Goal: Obtain resource: Download file/media

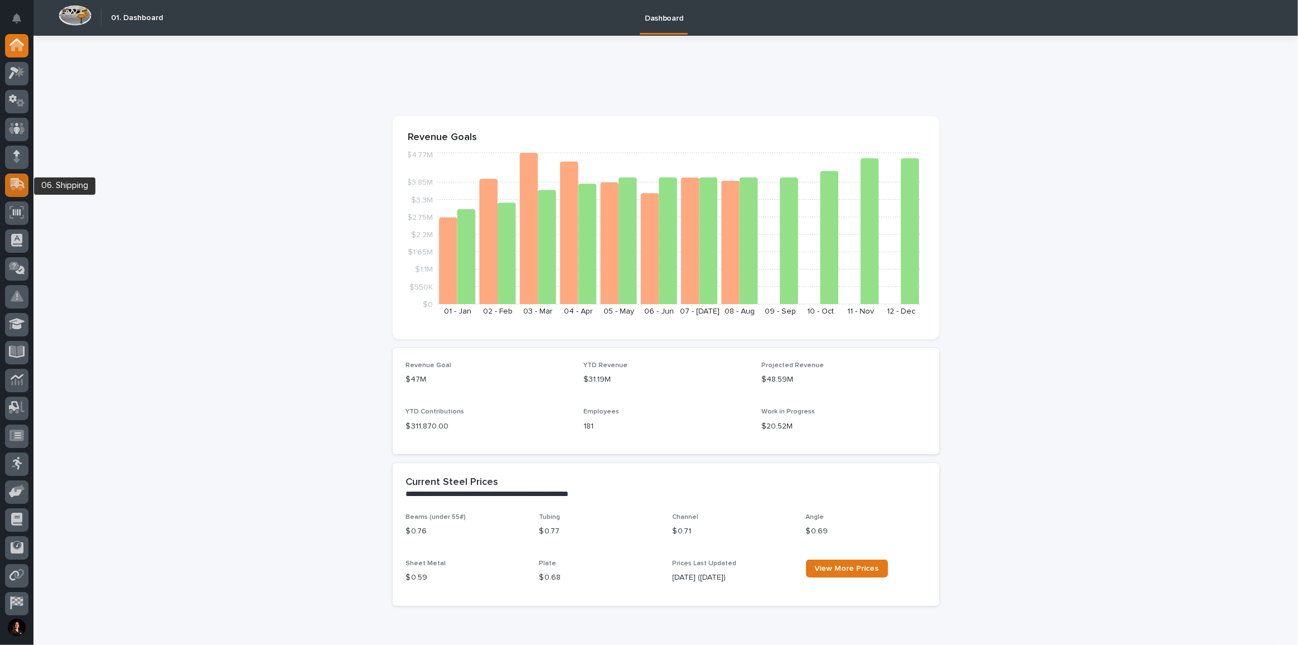
click at [20, 186] on icon at bounding box center [18, 183] width 14 height 11
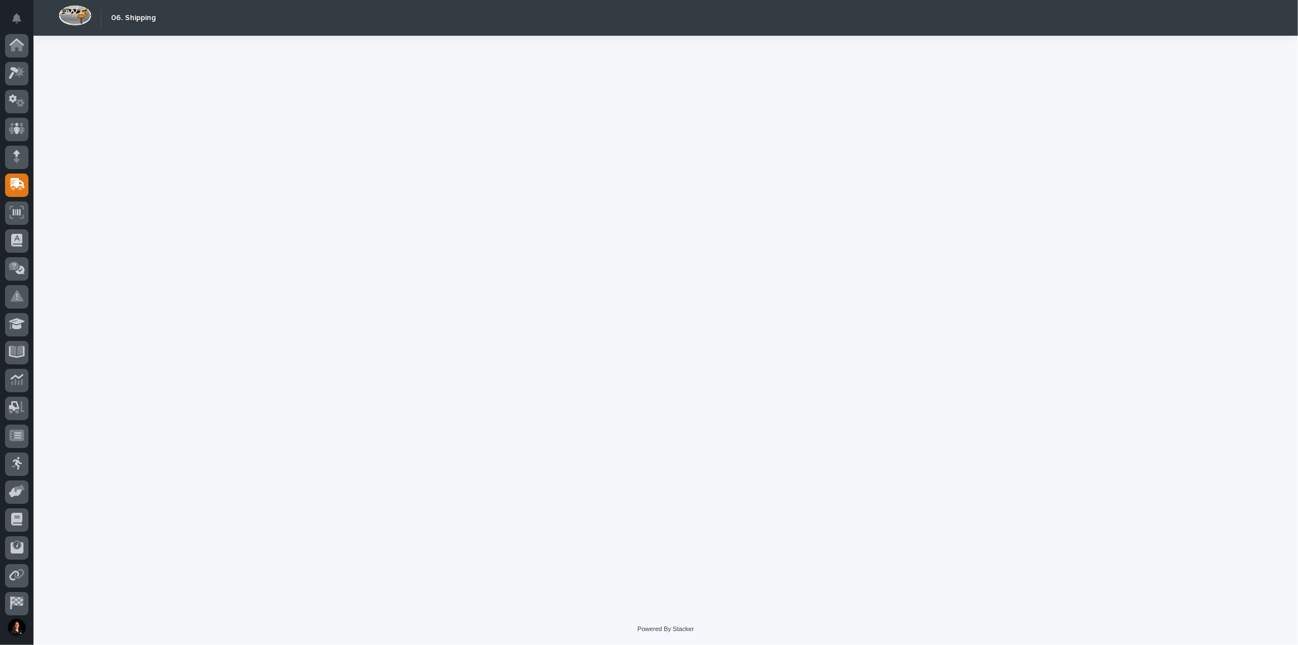
scroll to position [59, 0]
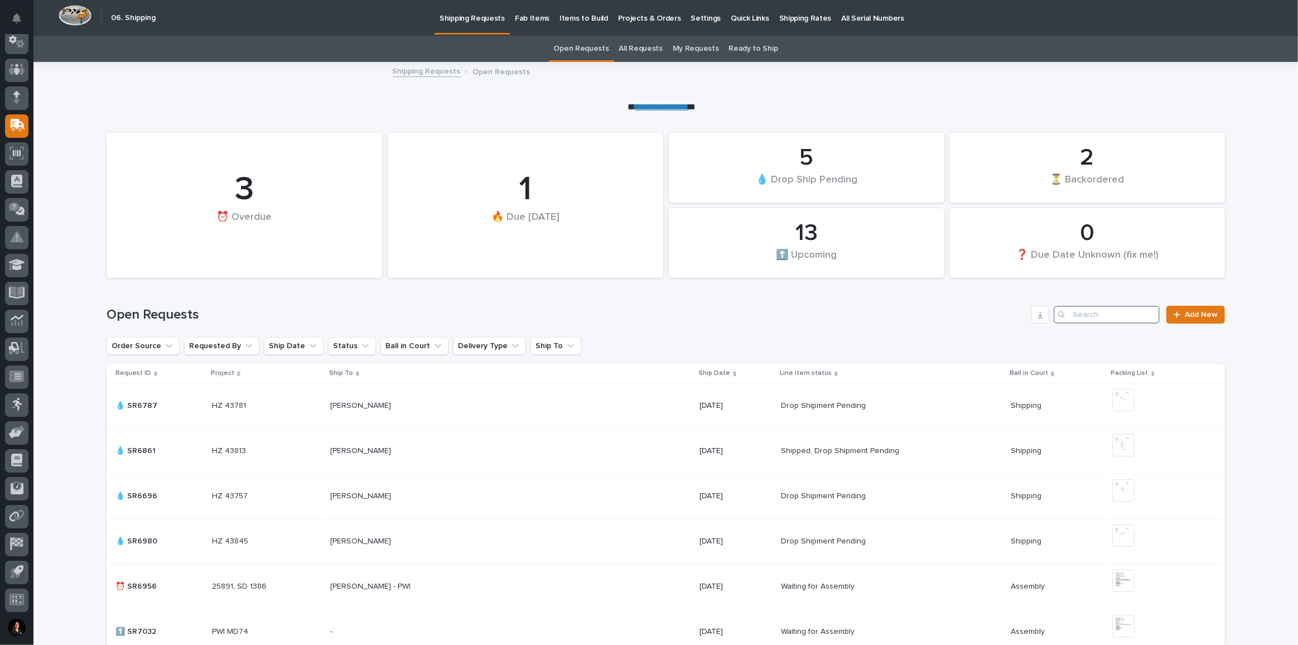
click at [1111, 311] on input "Search" at bounding box center [1106, 315] width 106 height 18
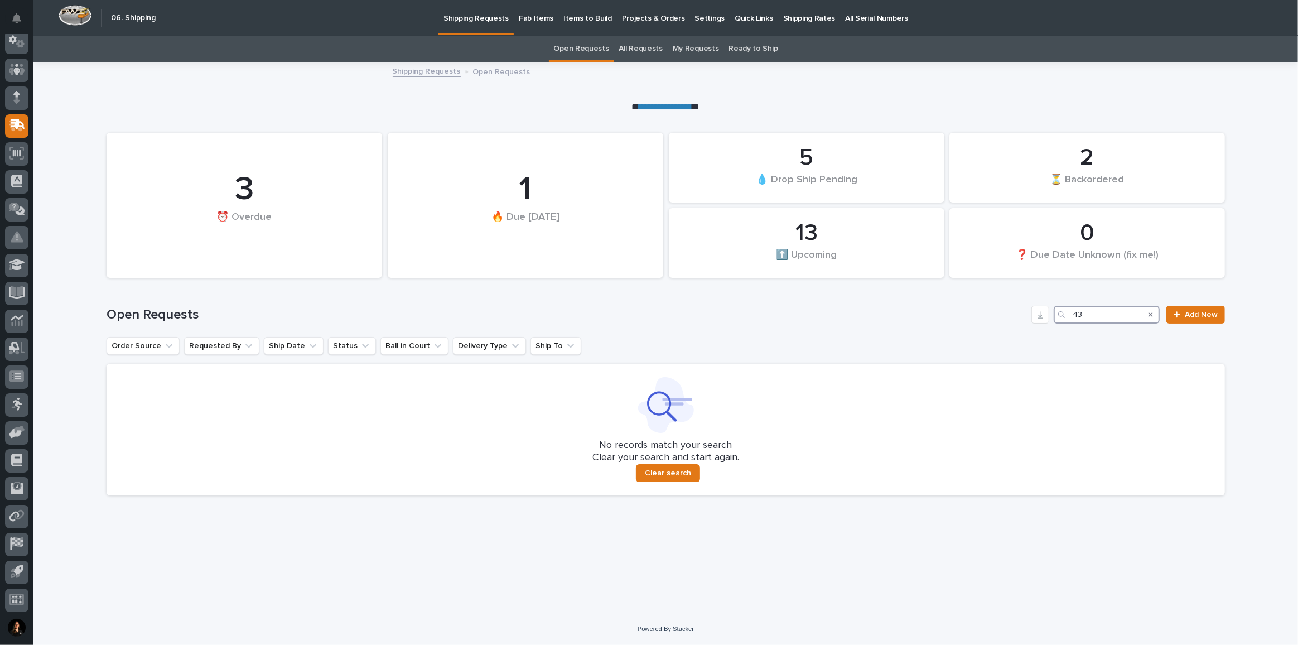
type input "4"
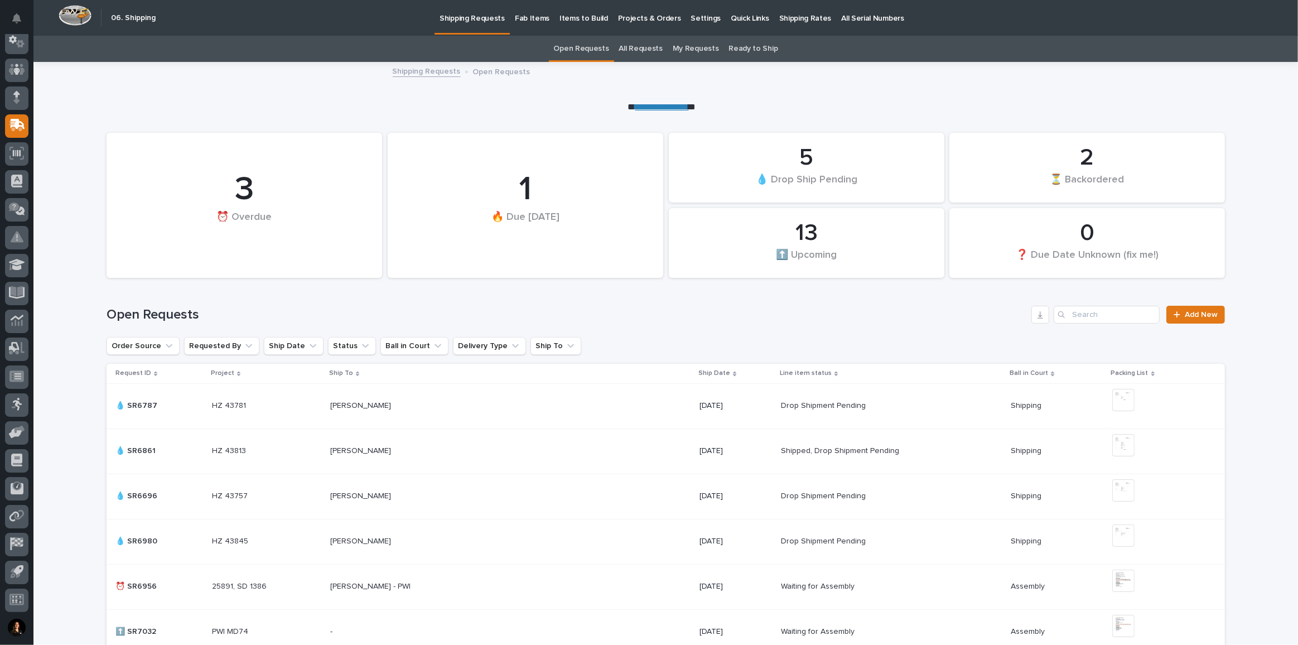
click at [641, 43] on link "All Requests" at bounding box center [640, 49] width 43 height 26
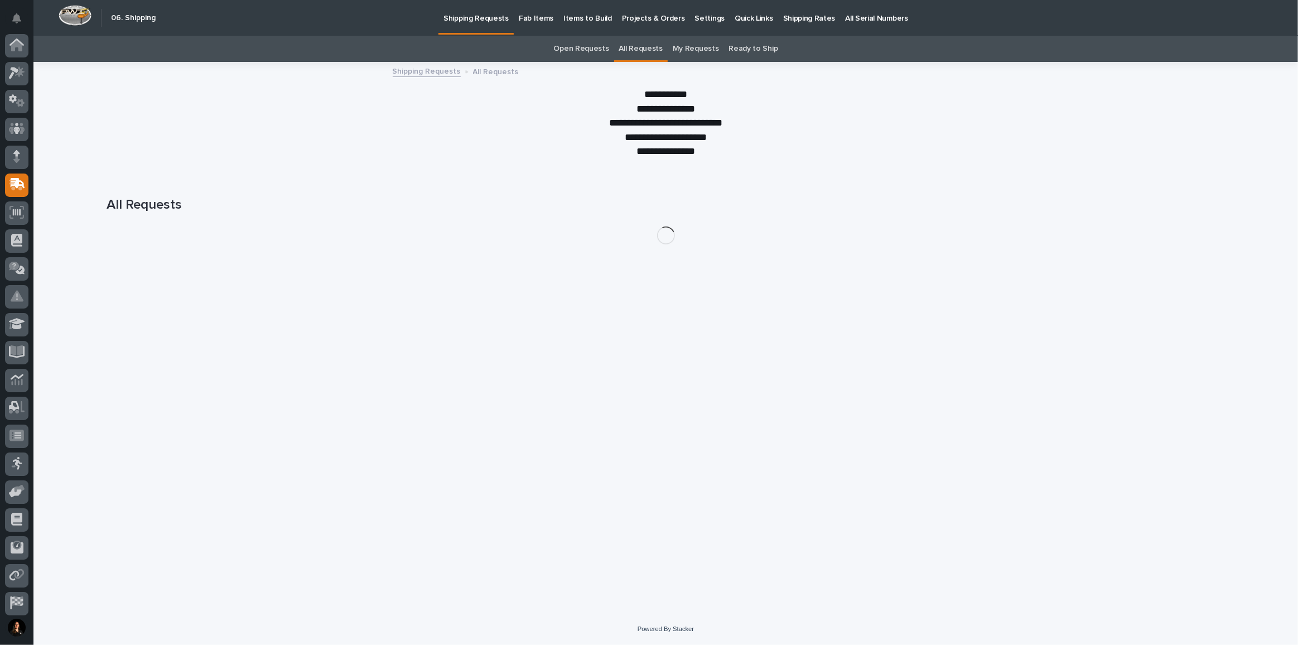
scroll to position [59, 0]
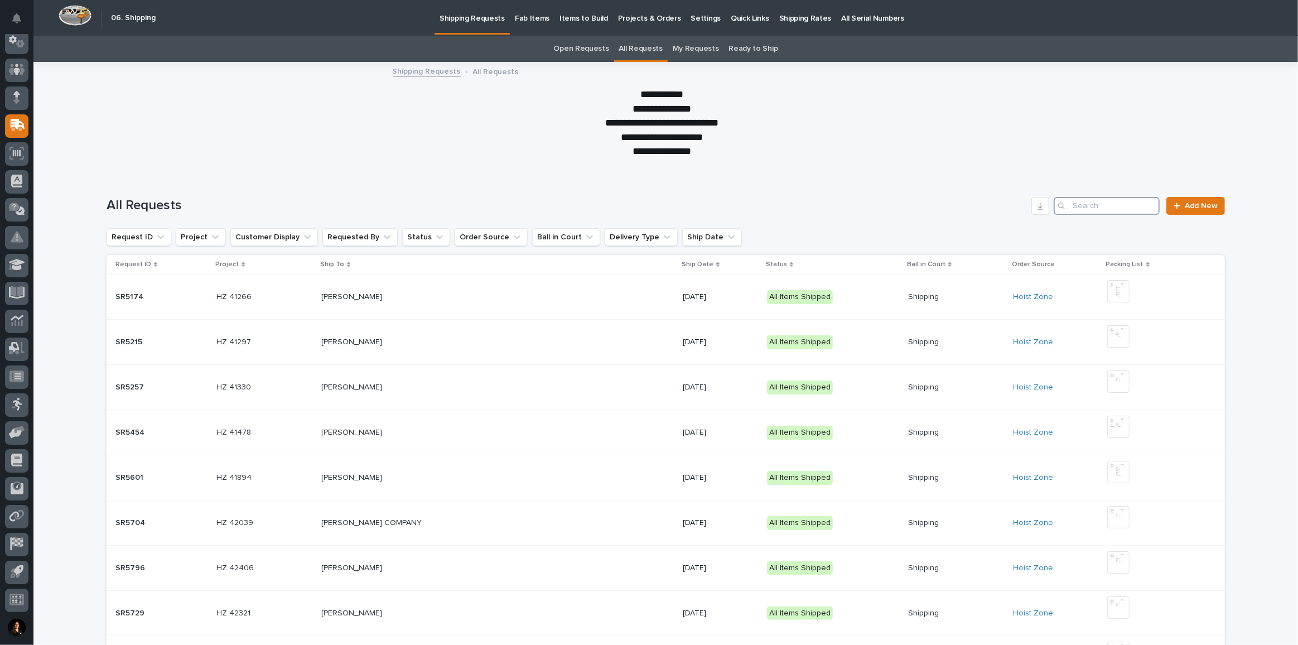
click at [1094, 206] on input "Search" at bounding box center [1106, 206] width 106 height 18
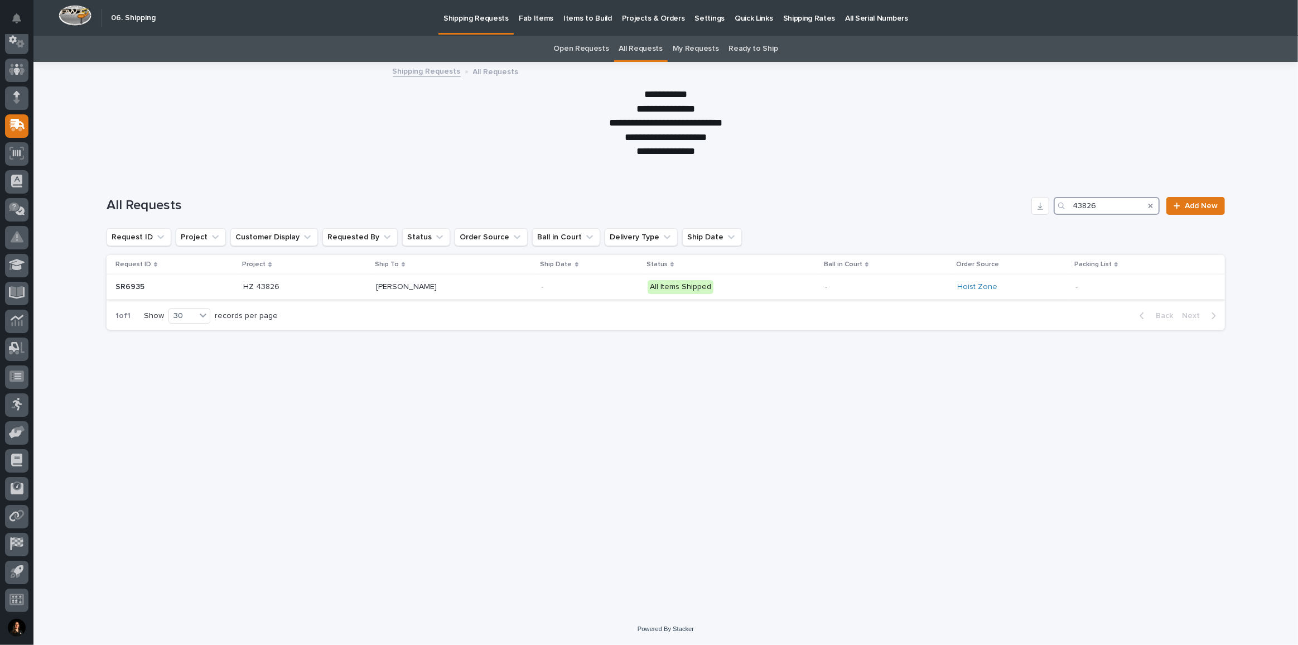
type input "43826"
click at [486, 285] on p at bounding box center [454, 286] width 157 height 9
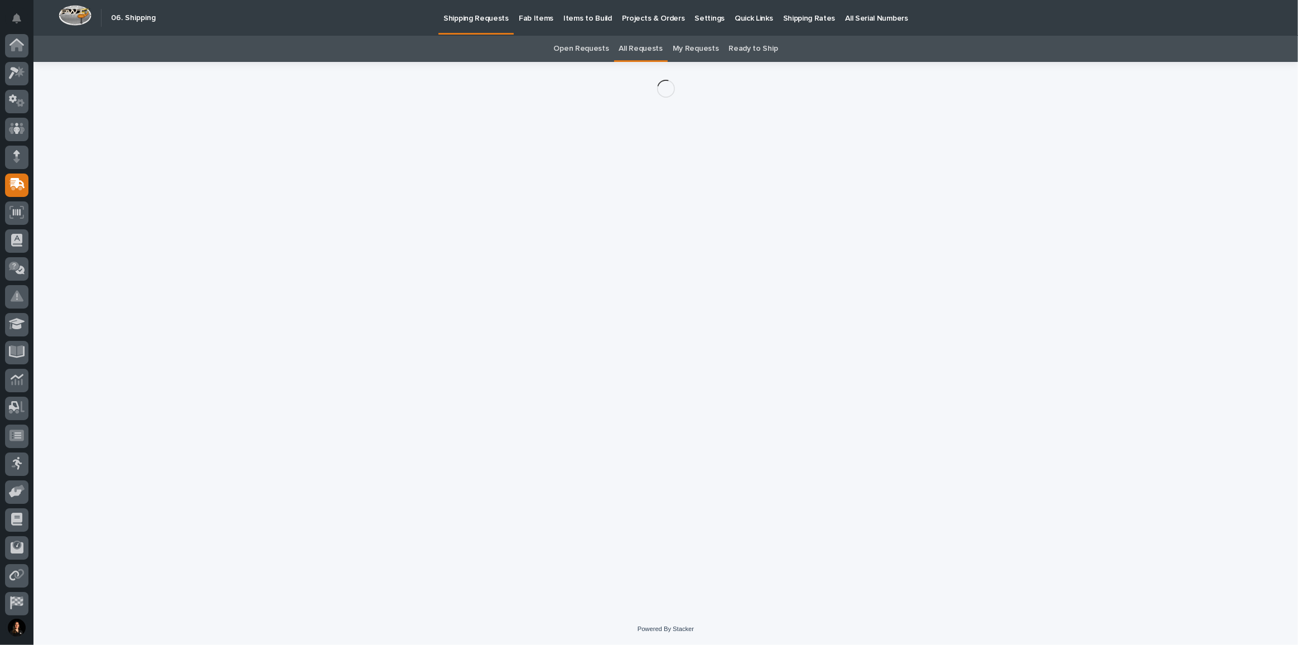
scroll to position [59, 0]
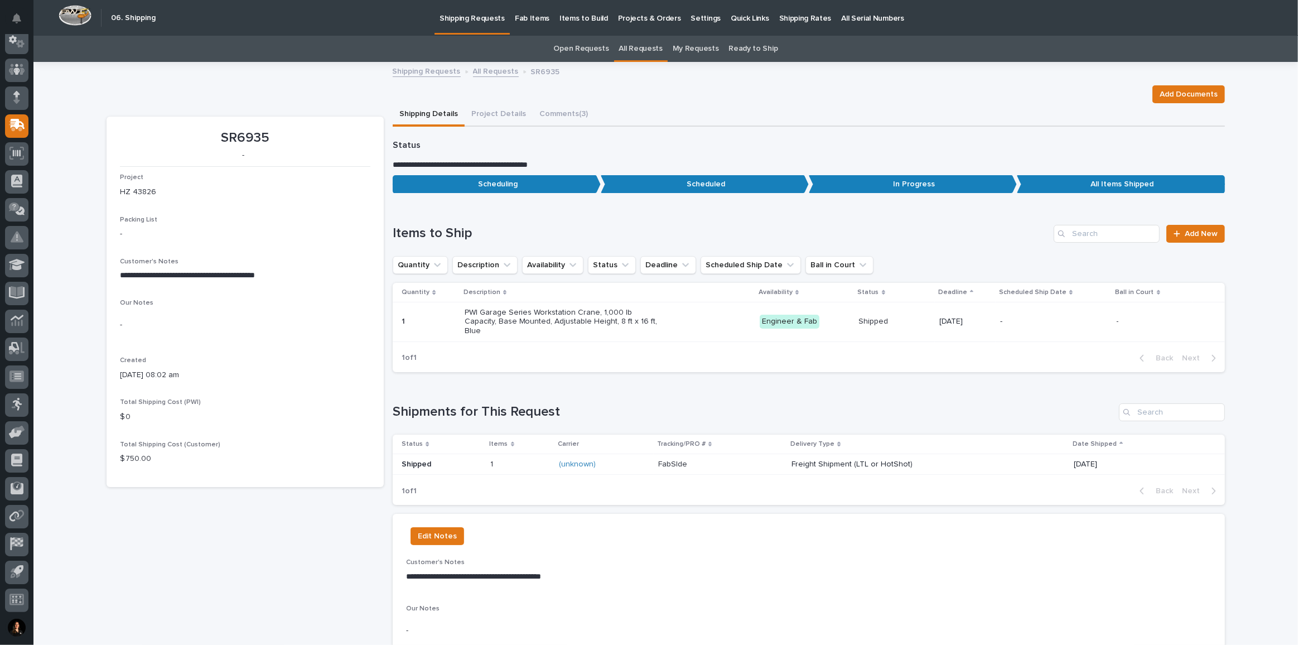
click at [897, 459] on p "Freight Shipment (LTL or HotShot)" at bounding box center [888, 463] width 195 height 9
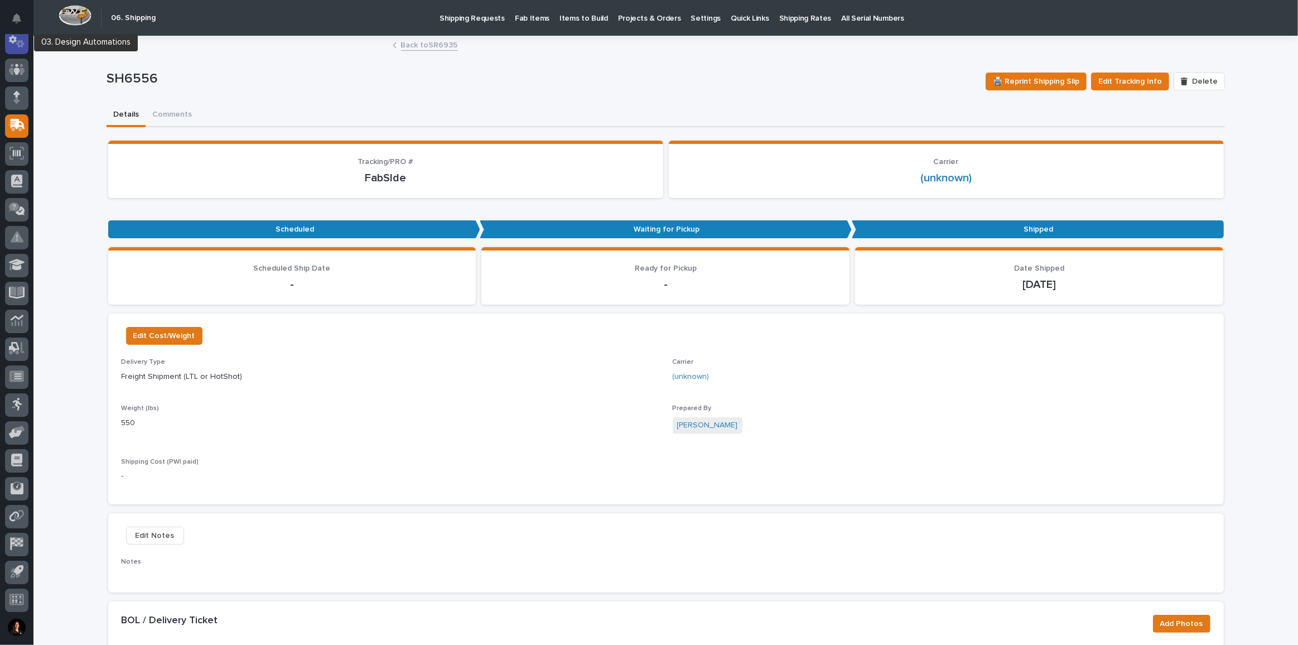
click at [17, 37] on icon at bounding box center [17, 41] width 16 height 13
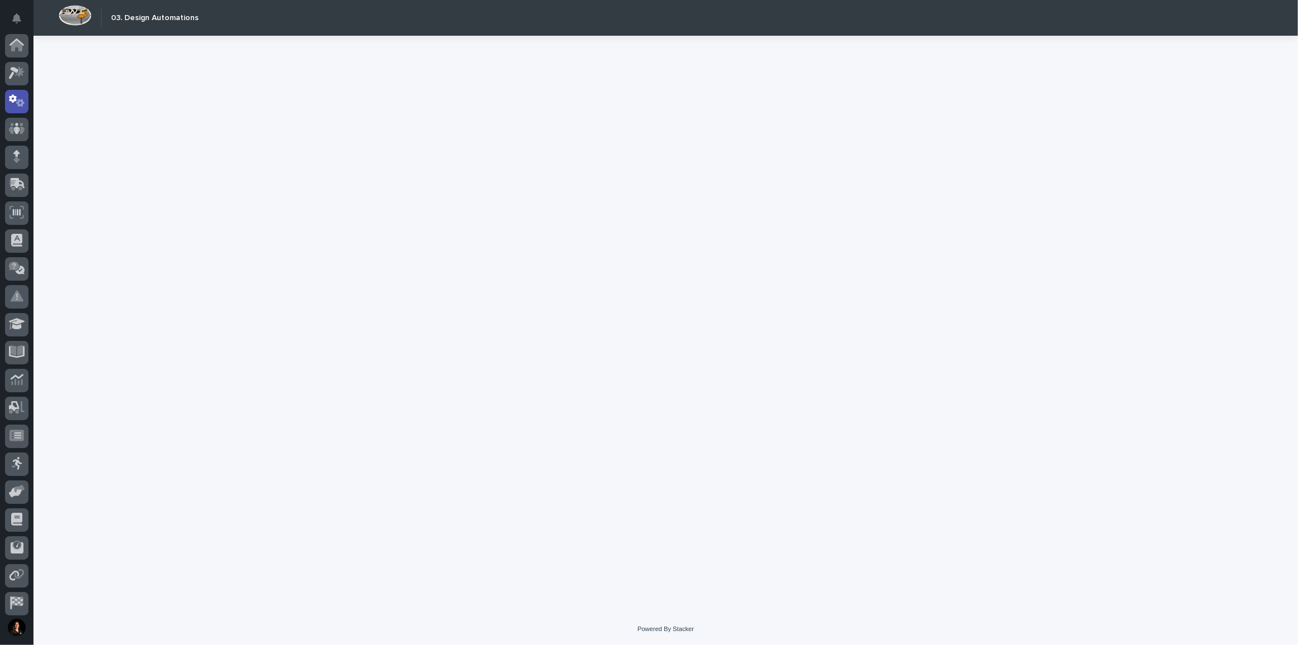
scroll to position [55, 0]
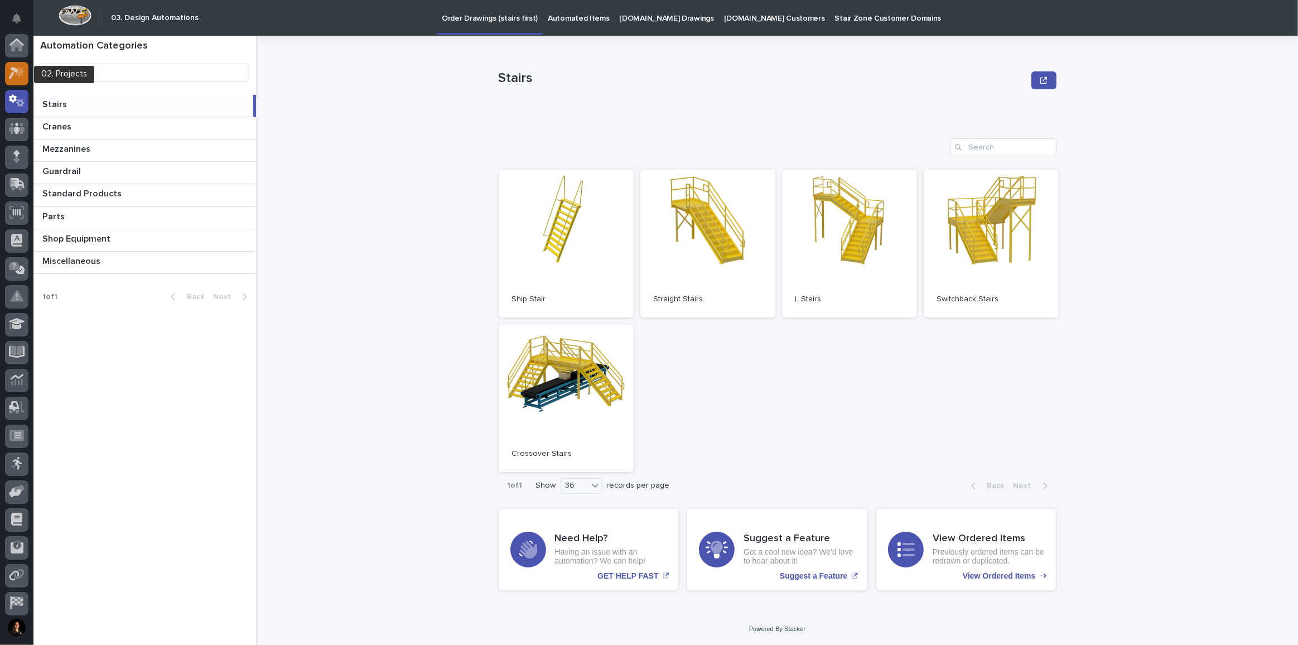
click at [18, 81] on div at bounding box center [16, 73] width 23 height 23
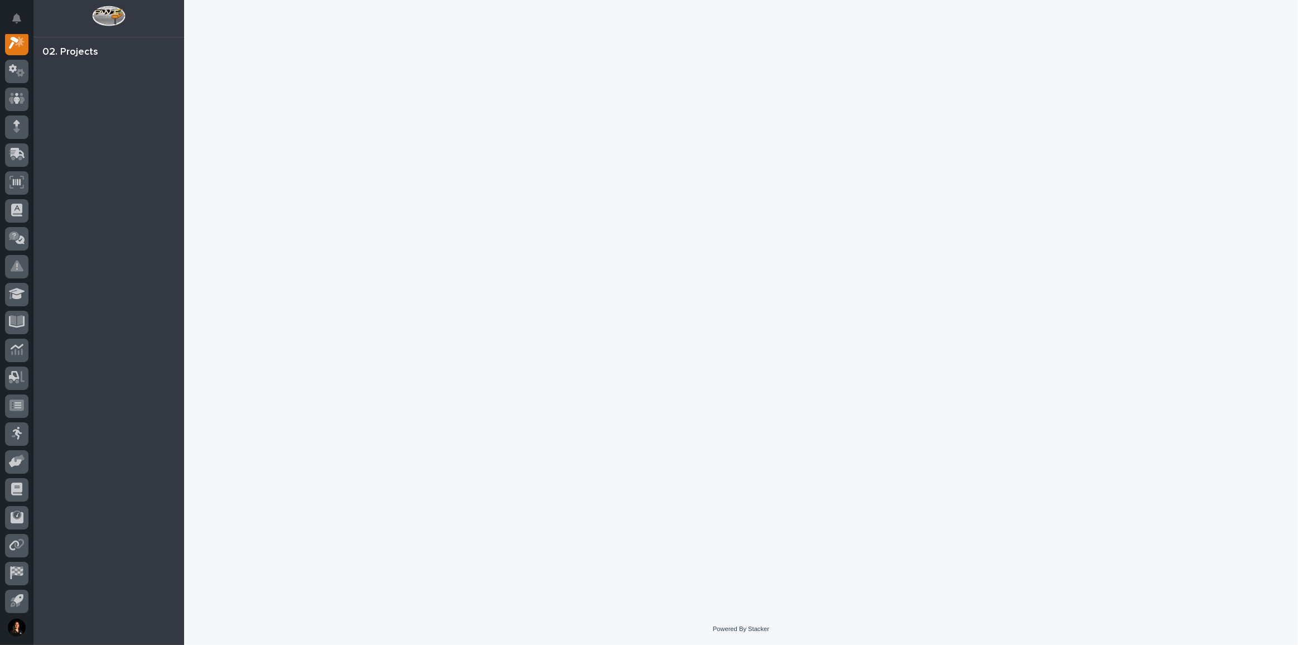
scroll to position [27, 0]
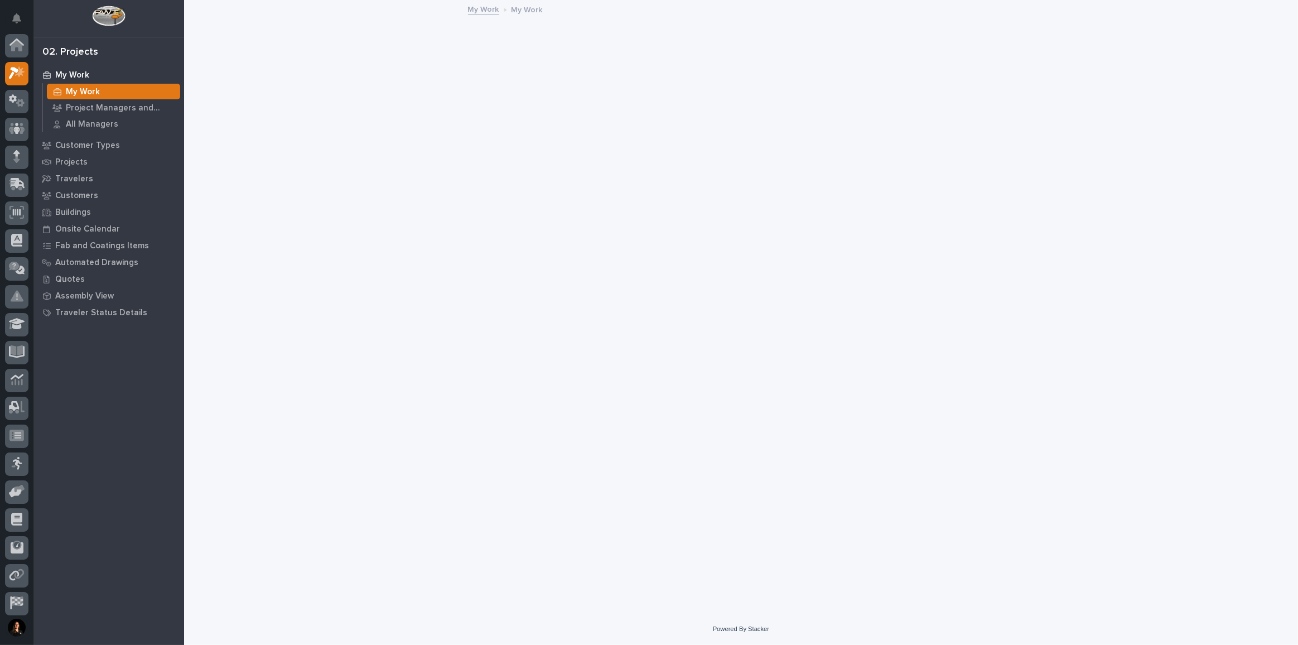
scroll to position [27, 0]
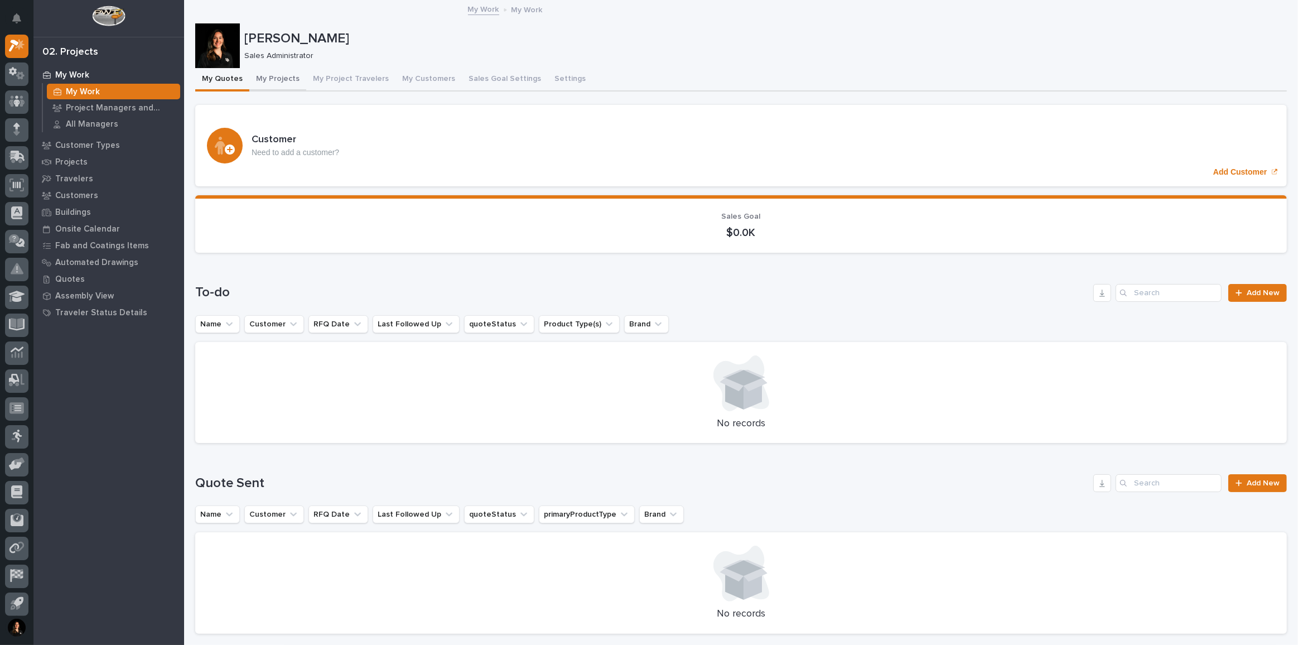
click at [274, 82] on button "My Projects" at bounding box center [277, 79] width 57 height 23
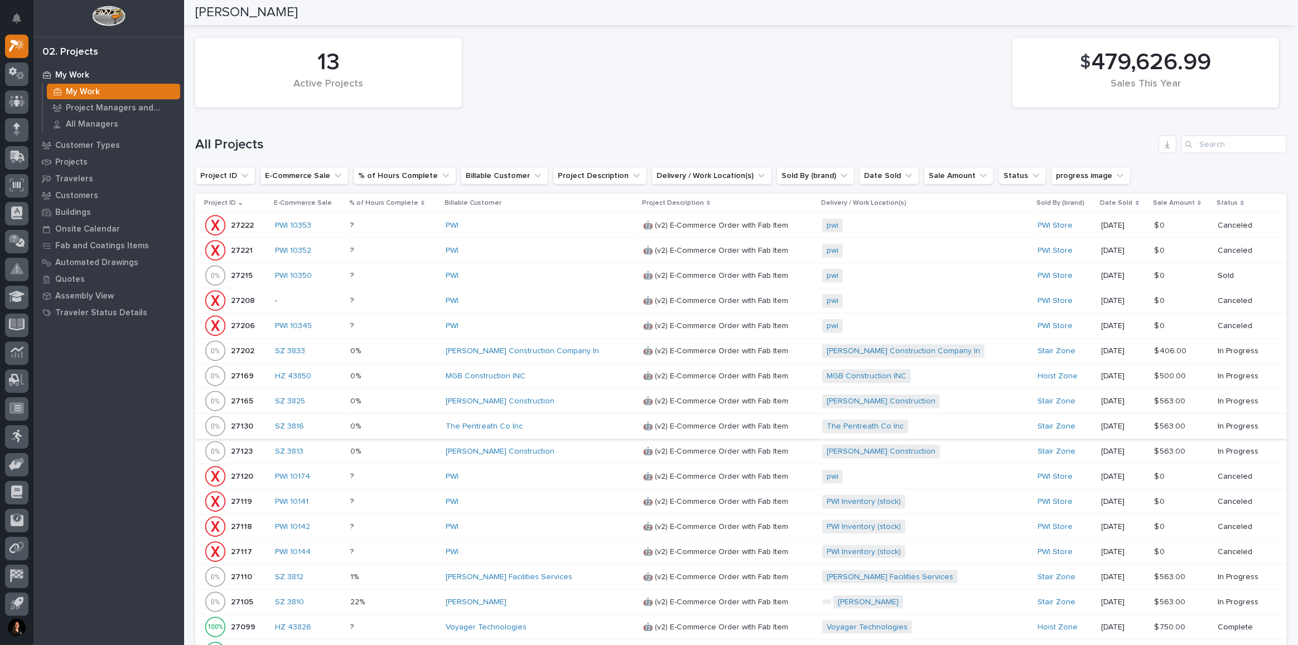
scroll to position [1139, 0]
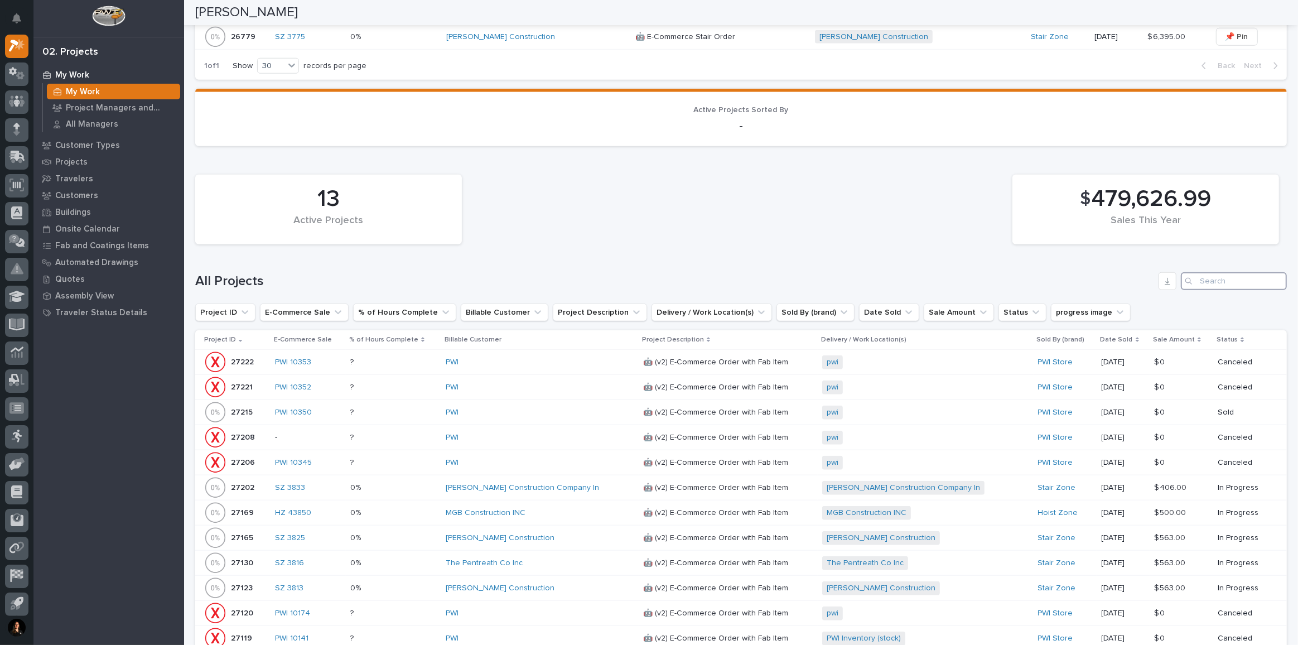
click at [1231, 272] on input "Search" at bounding box center [1233, 281] width 106 height 18
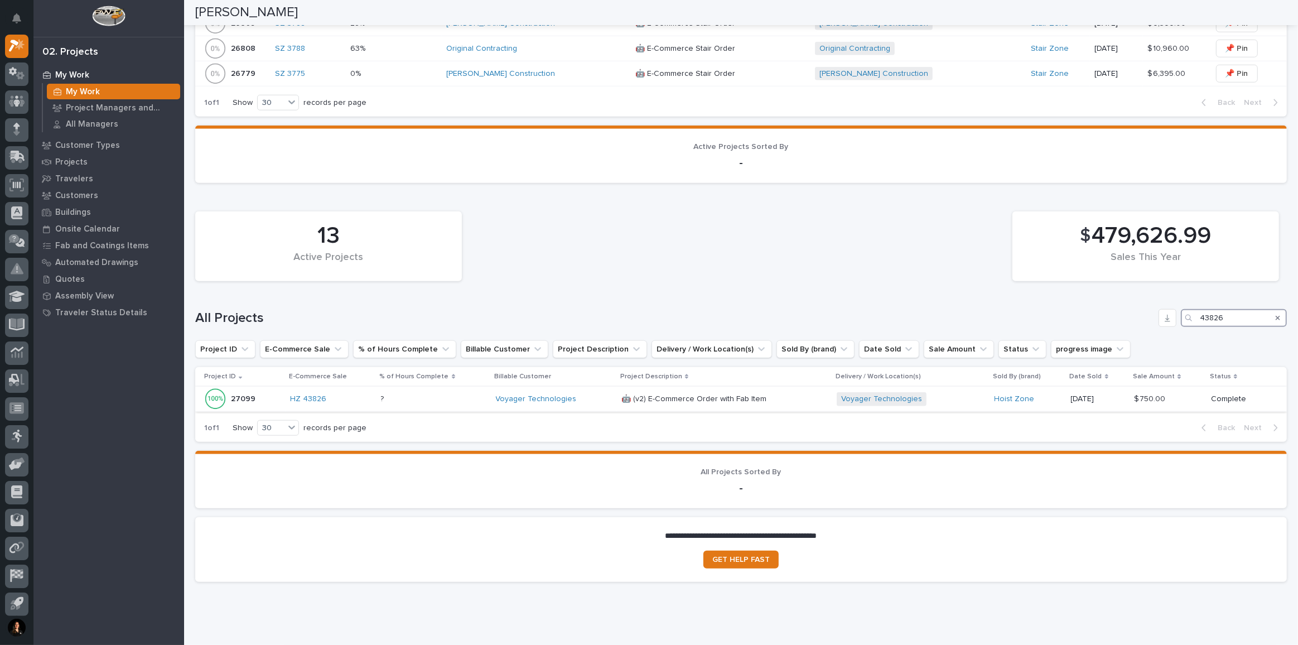
scroll to position [1129, 0]
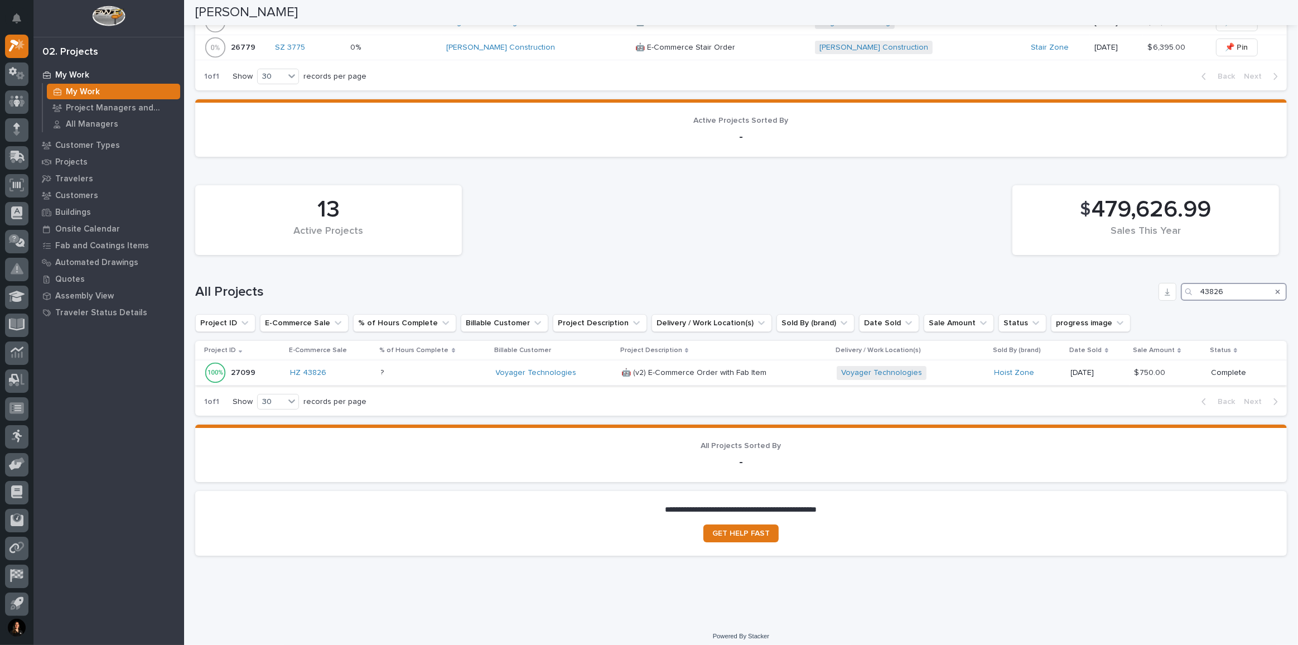
type input "43826"
click at [403, 372] on div "? ?" at bounding box center [434, 373] width 106 height 18
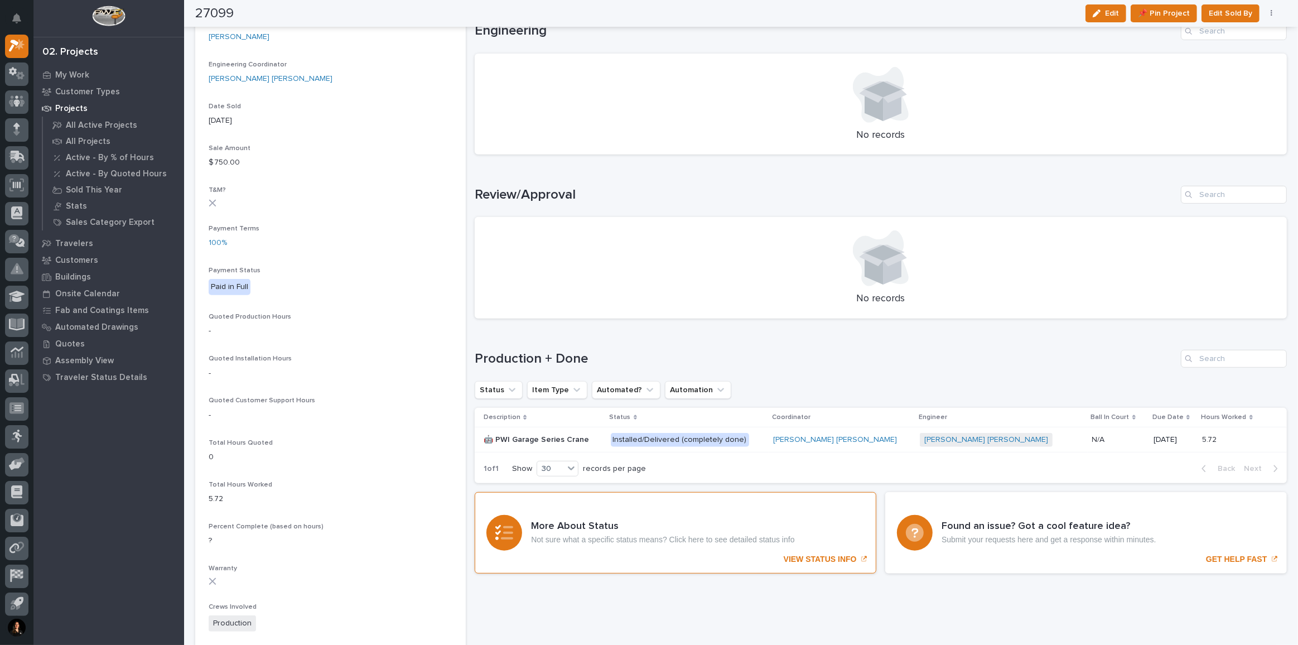
scroll to position [659, 0]
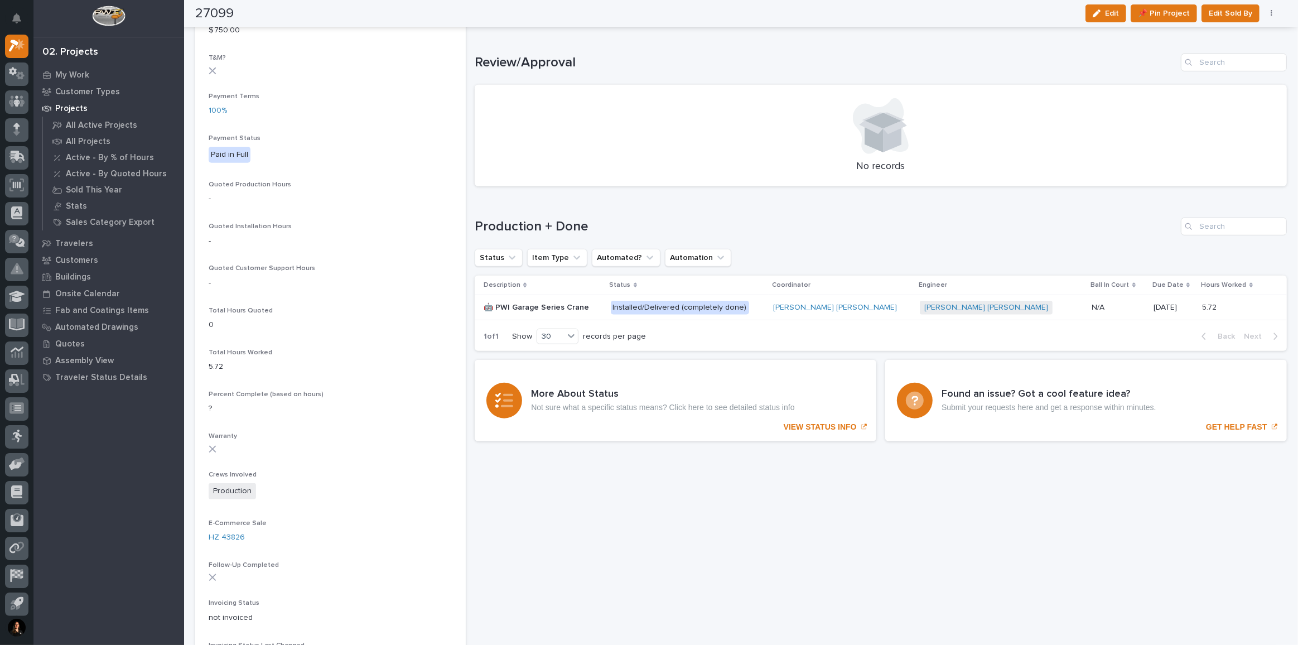
click at [606, 317] on td "🤖 PWI Garage Series Crane 🤖 PWI Garage Series Crane" at bounding box center [540, 307] width 131 height 25
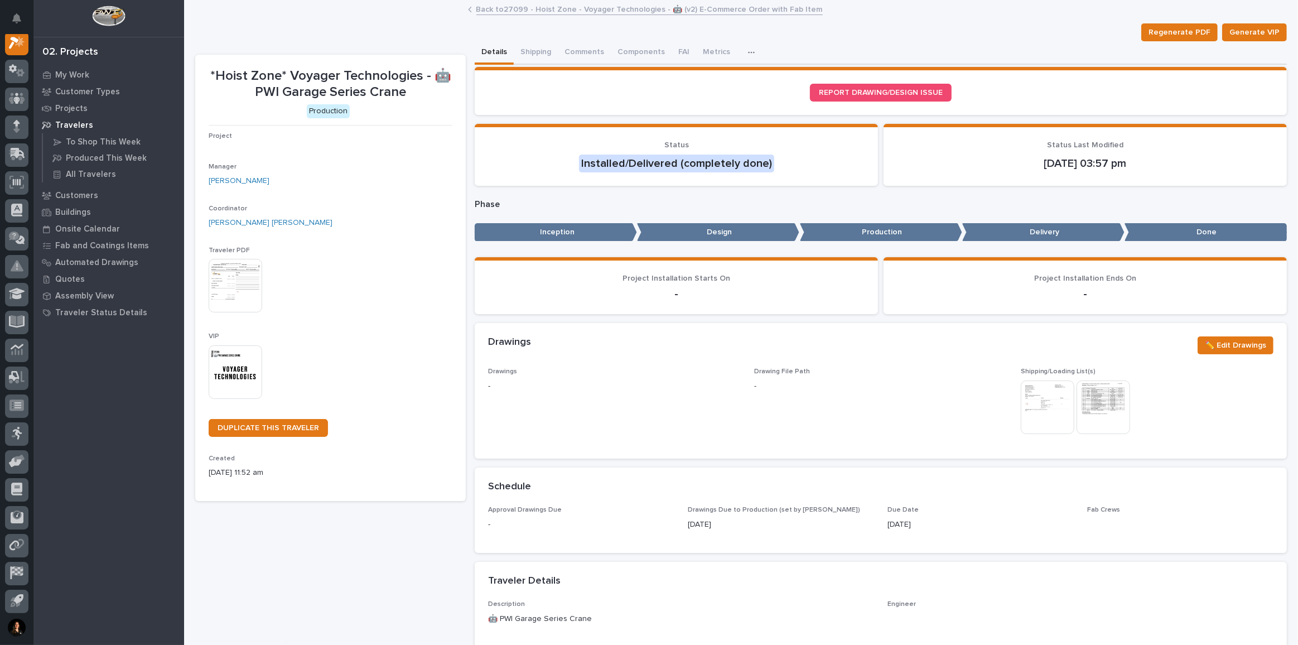
scroll to position [27, 0]
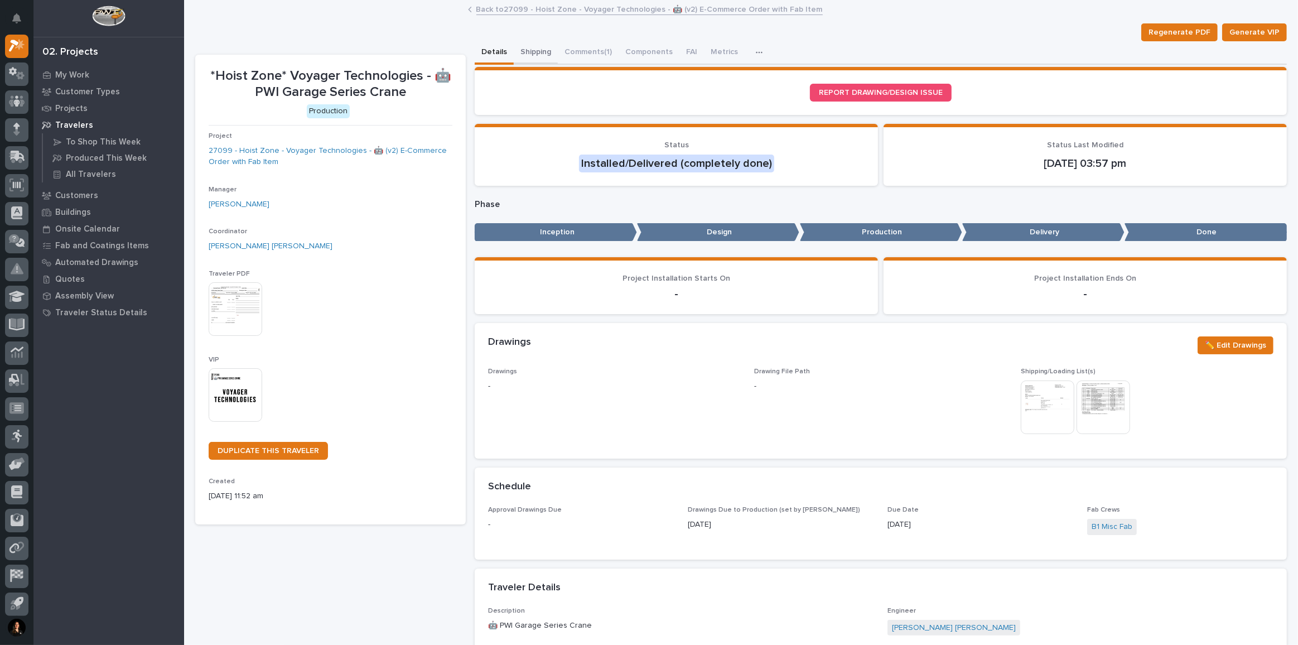
click at [540, 51] on button "Shipping" at bounding box center [536, 52] width 44 height 23
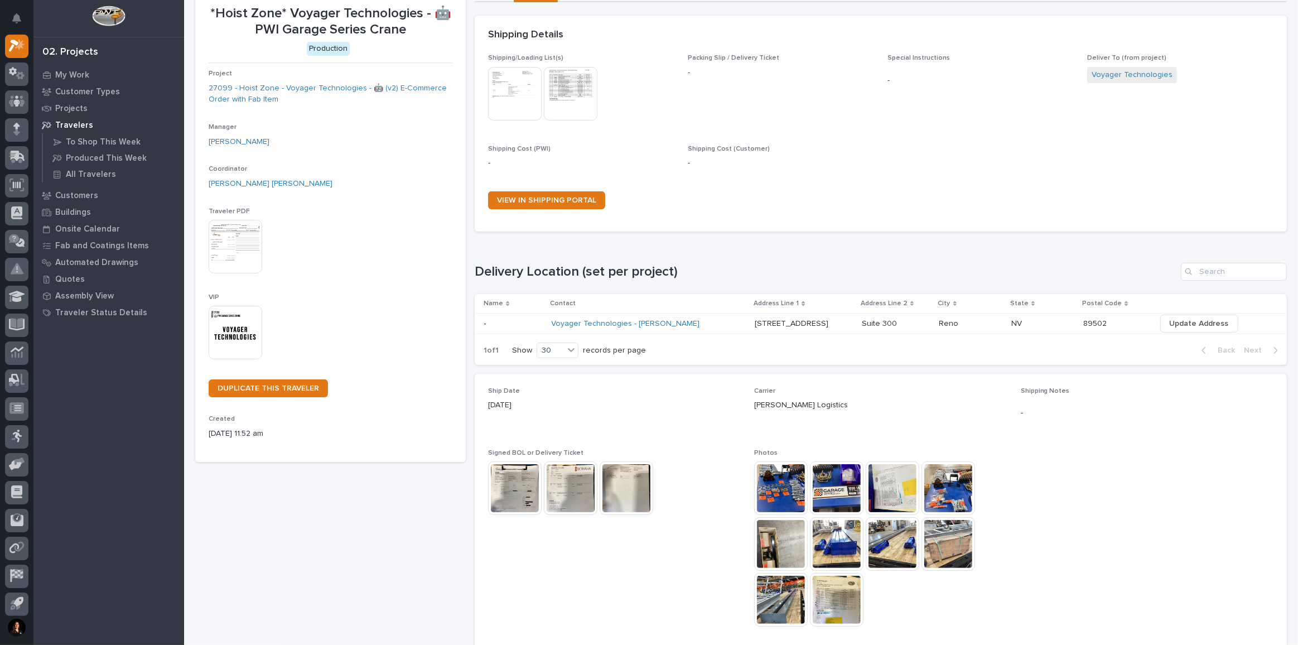
scroll to position [152, 0]
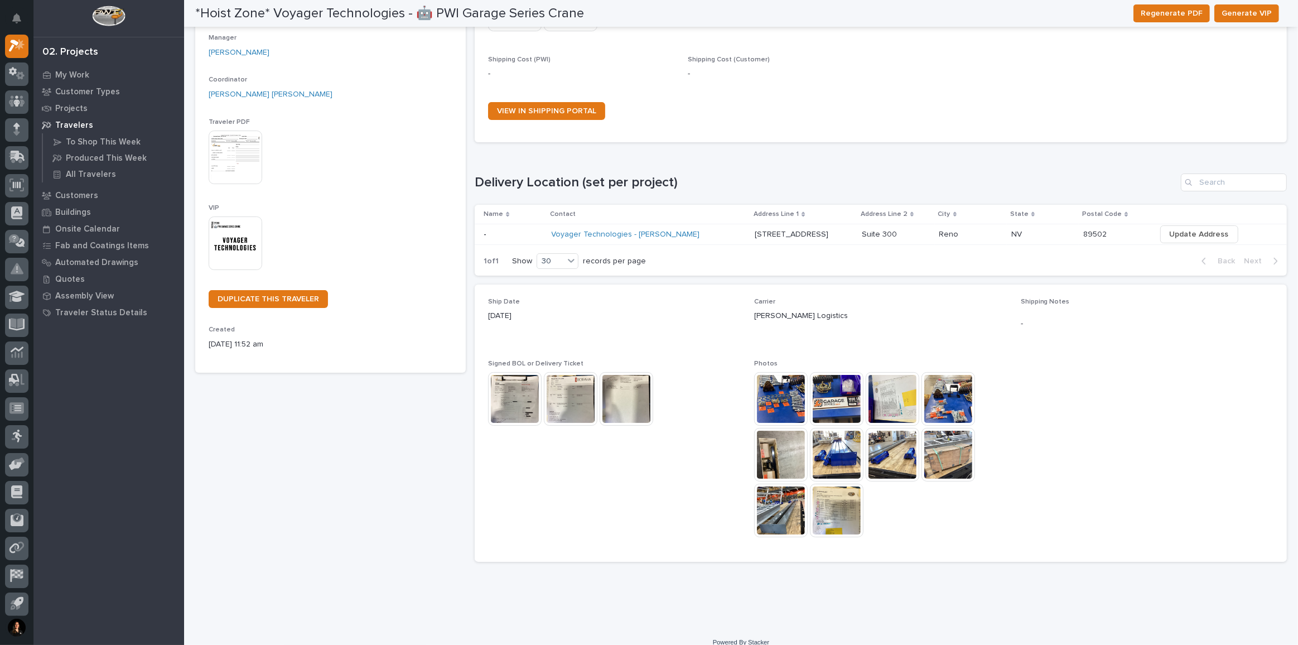
click at [502, 385] on img at bounding box center [515, 399] width 54 height 54
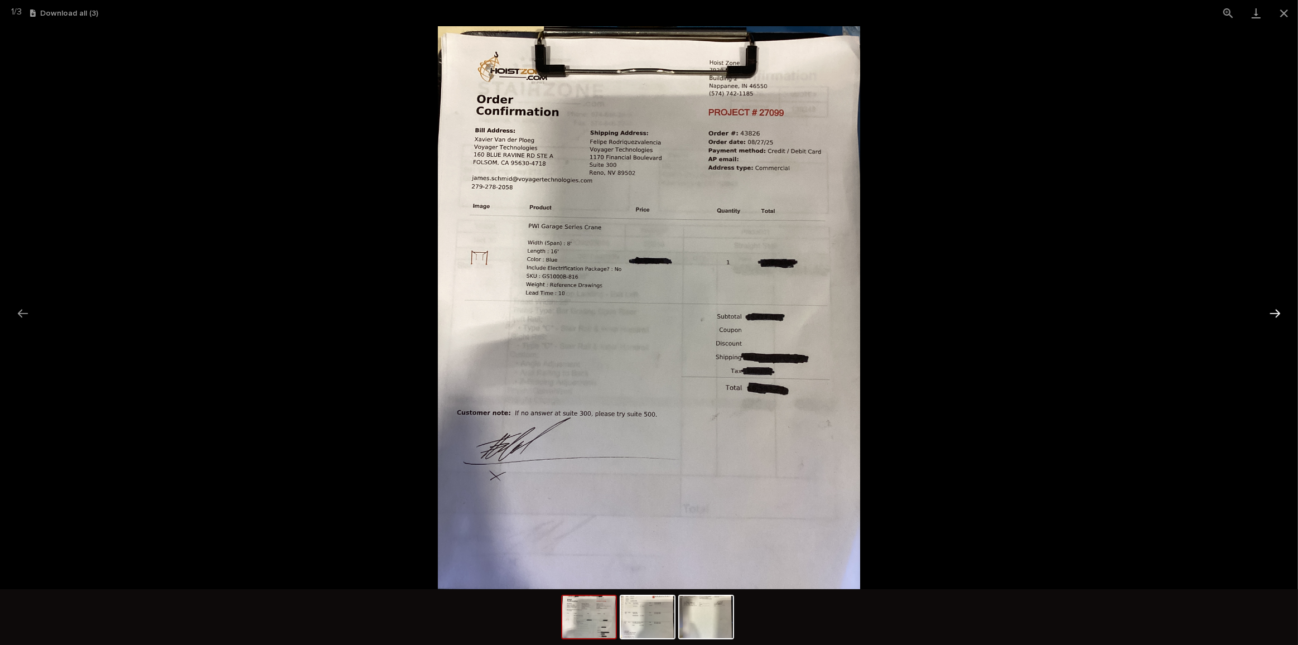
click at [1269, 306] on button "Next slide" at bounding box center [1274, 313] width 23 height 22
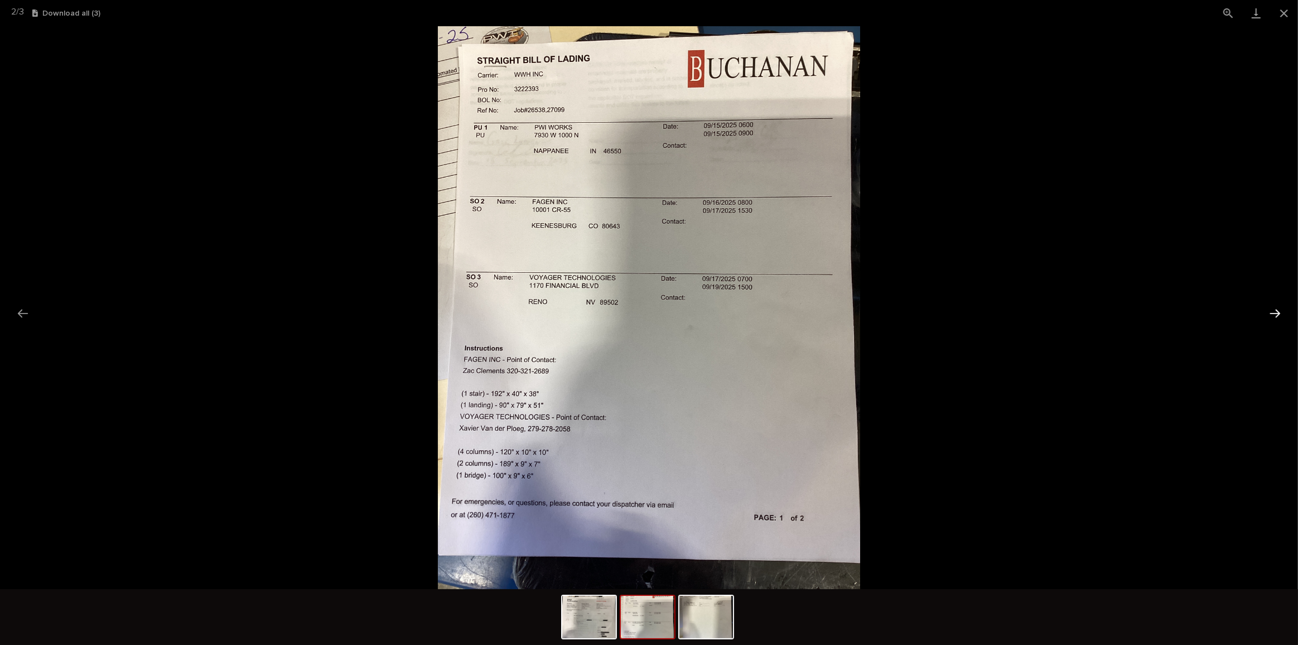
click at [1280, 314] on button "Next slide" at bounding box center [1274, 313] width 23 height 22
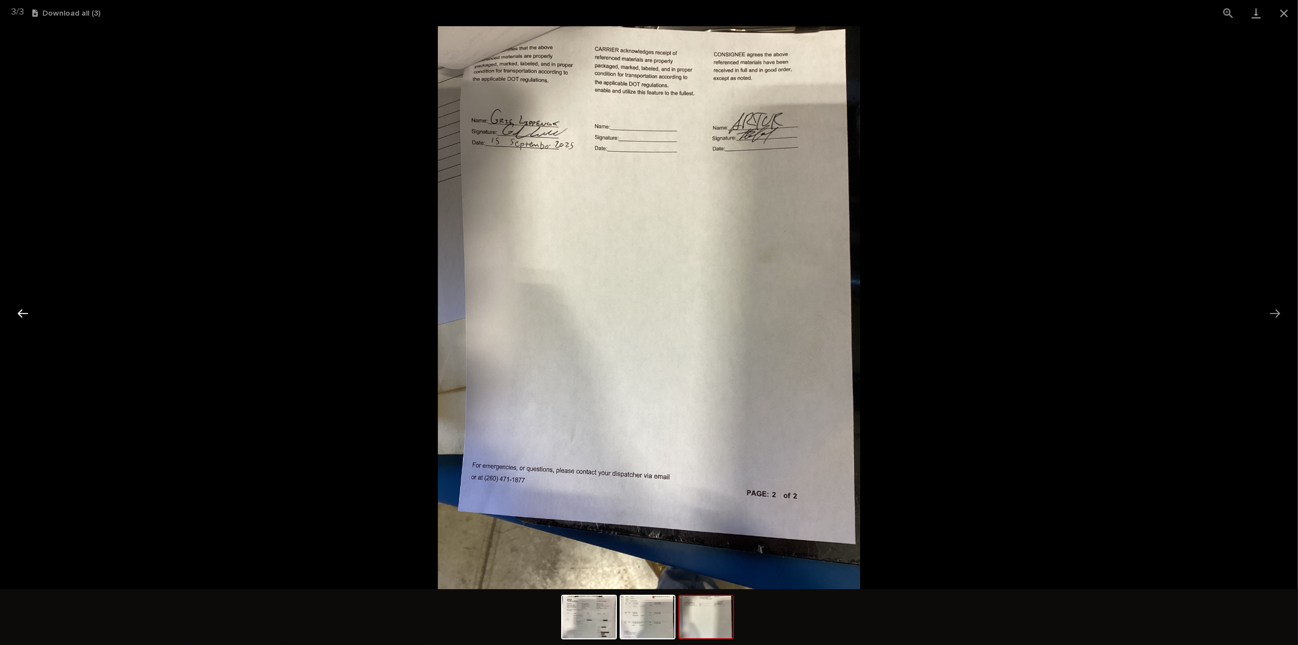
click at [26, 313] on button "Previous slide" at bounding box center [22, 313] width 23 height 22
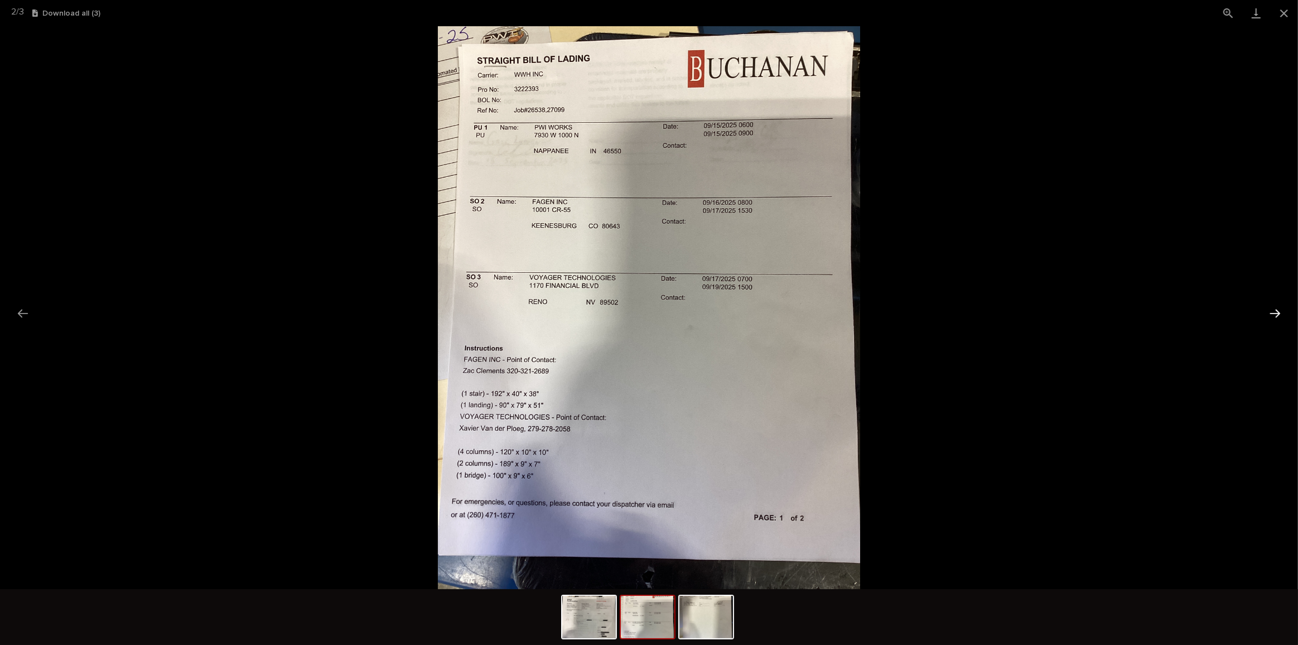
click at [1272, 314] on button "Next slide" at bounding box center [1274, 313] width 23 height 22
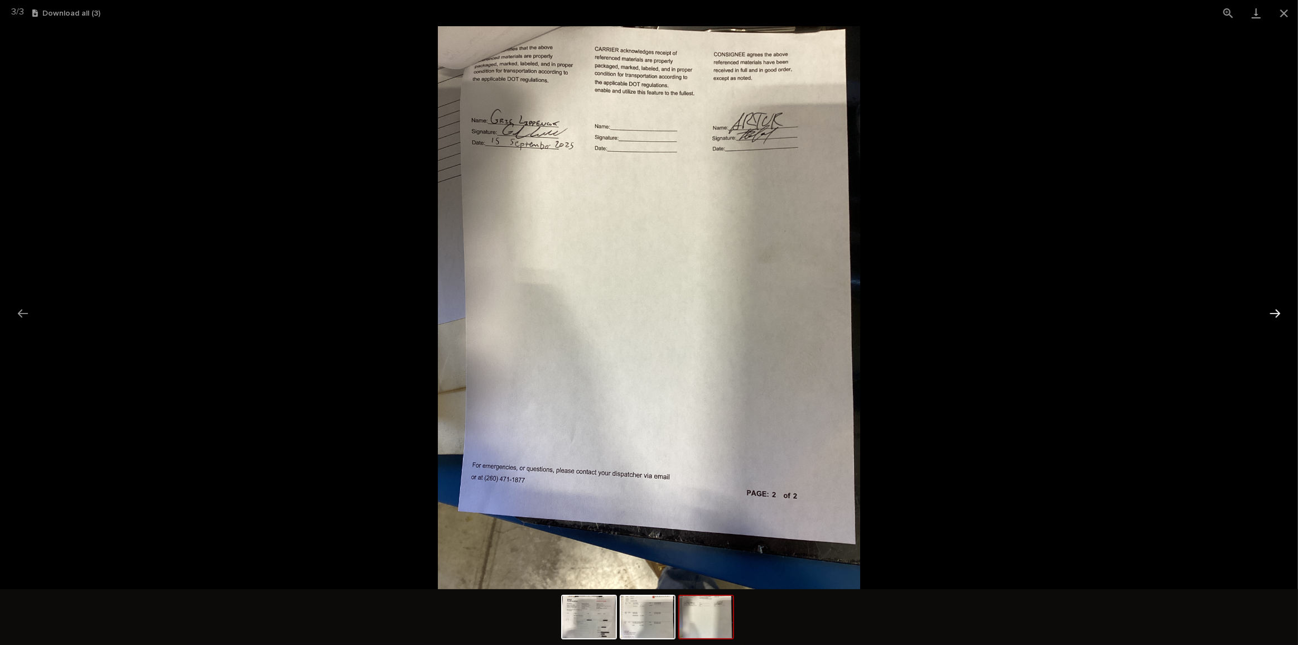
click at [1272, 314] on button "Next slide" at bounding box center [1274, 313] width 23 height 22
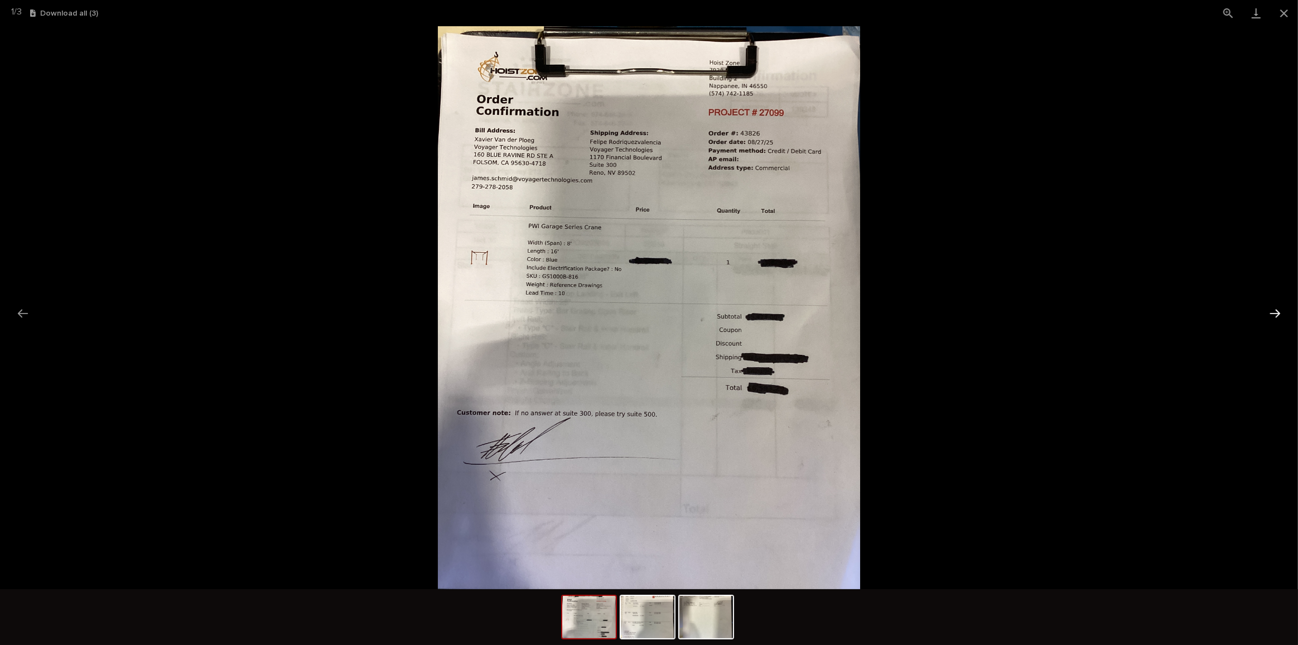
click at [1276, 312] on button "Next slide" at bounding box center [1274, 313] width 23 height 22
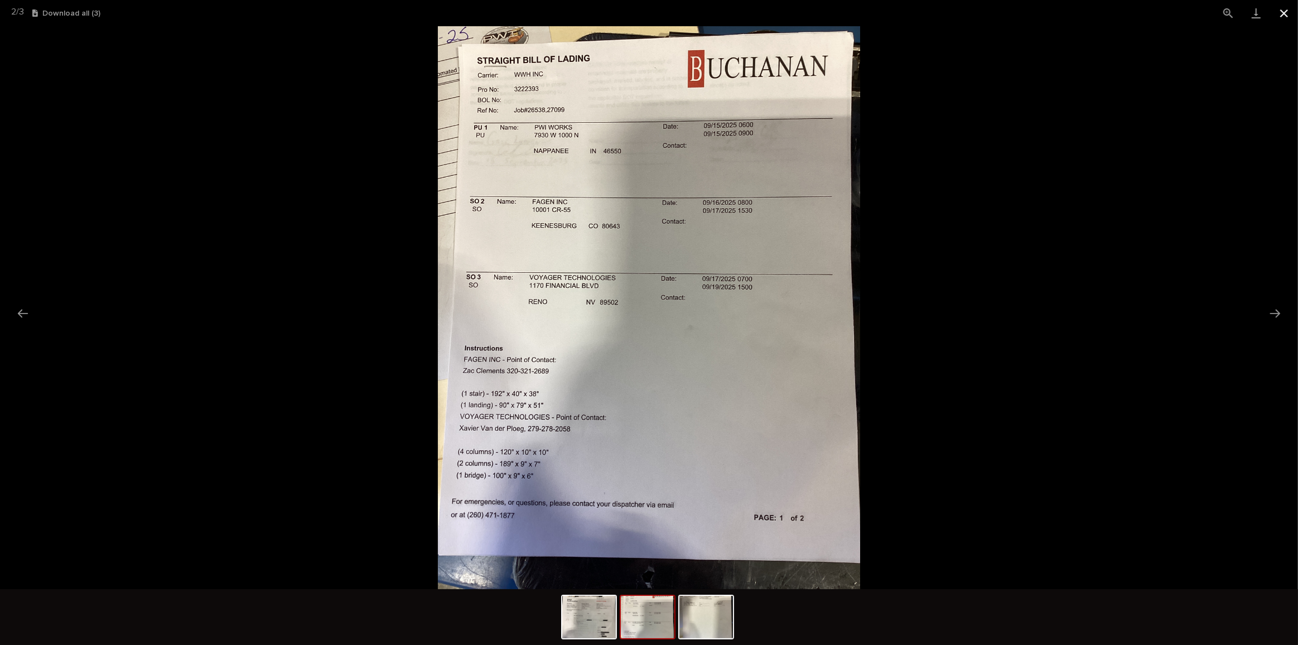
click at [1286, 16] on button "Close gallery" at bounding box center [1284, 13] width 28 height 26
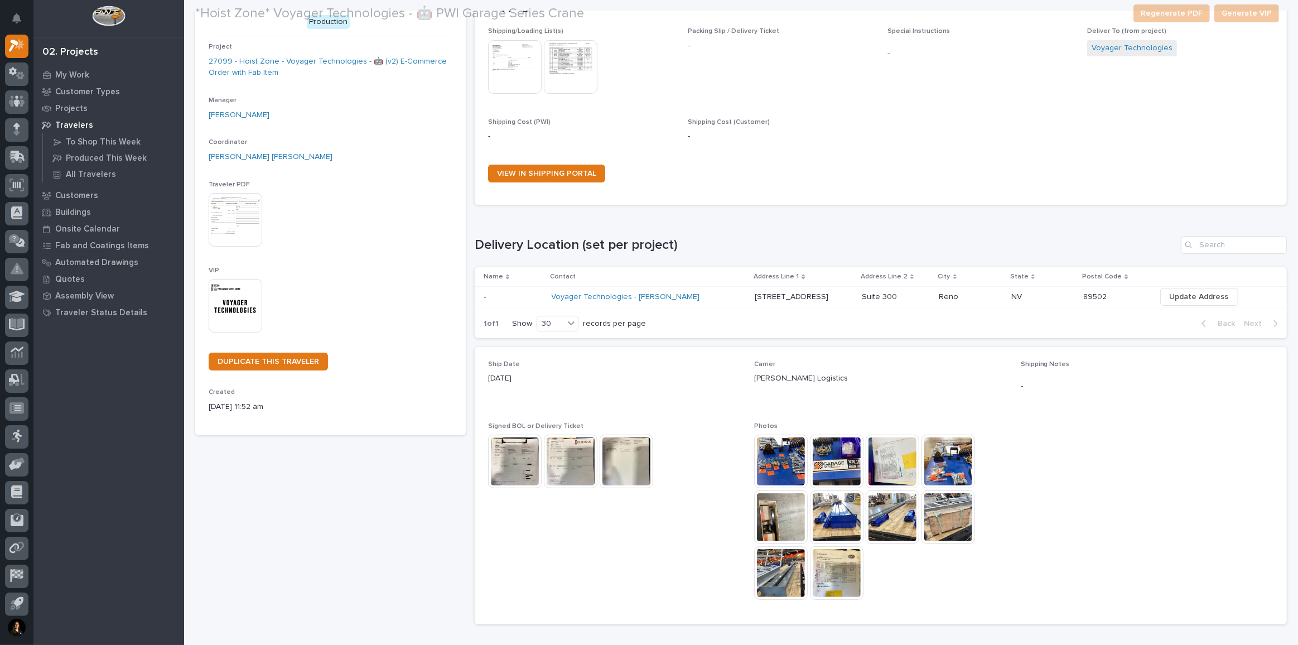
scroll to position [101, 0]
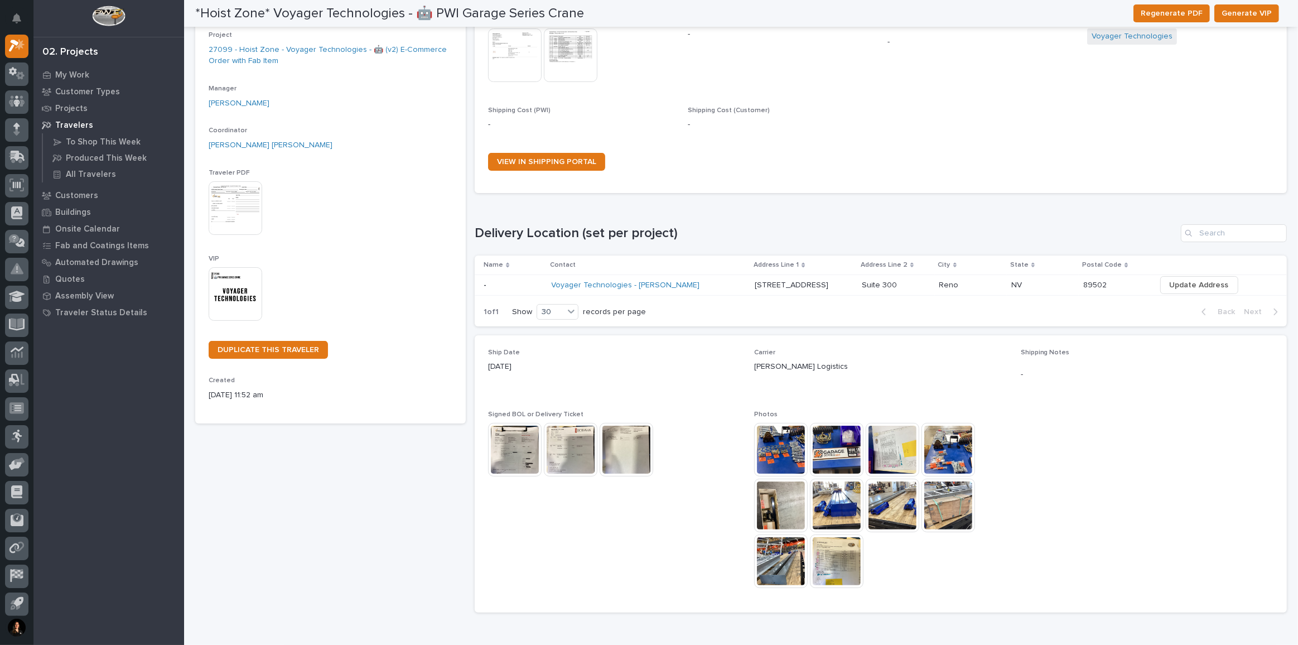
click at [831, 557] on img at bounding box center [837, 561] width 54 height 54
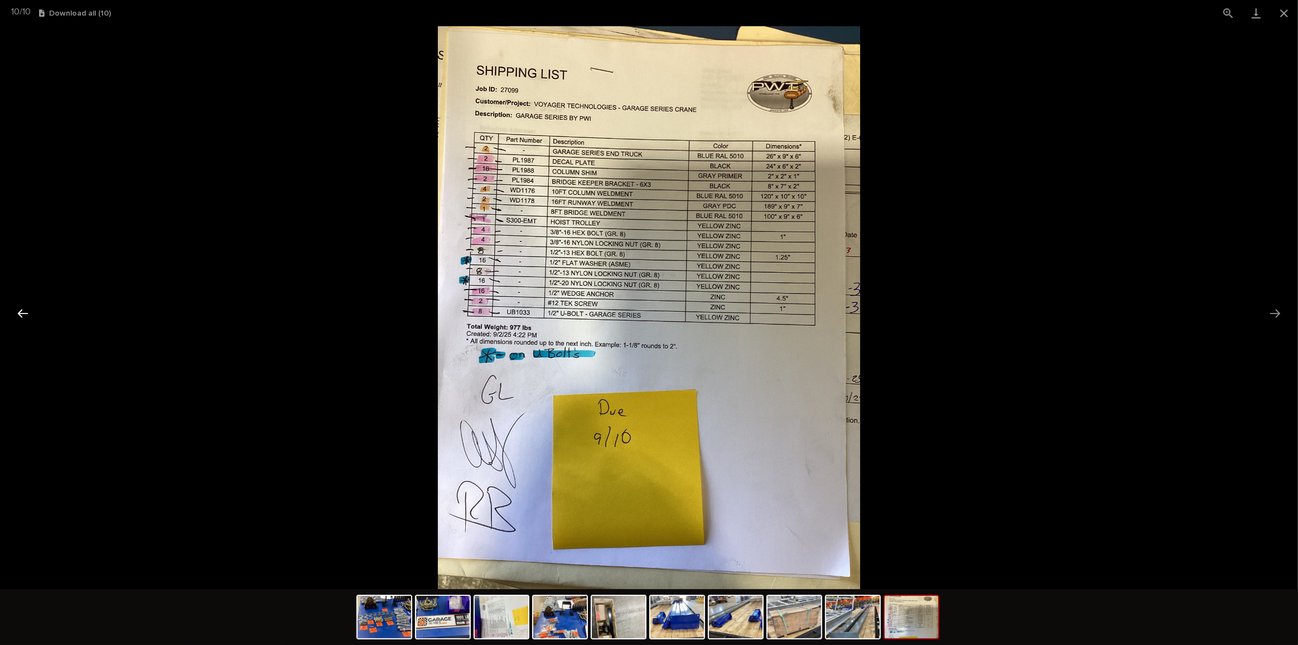
click at [23, 314] on button "Previous slide" at bounding box center [22, 313] width 23 height 22
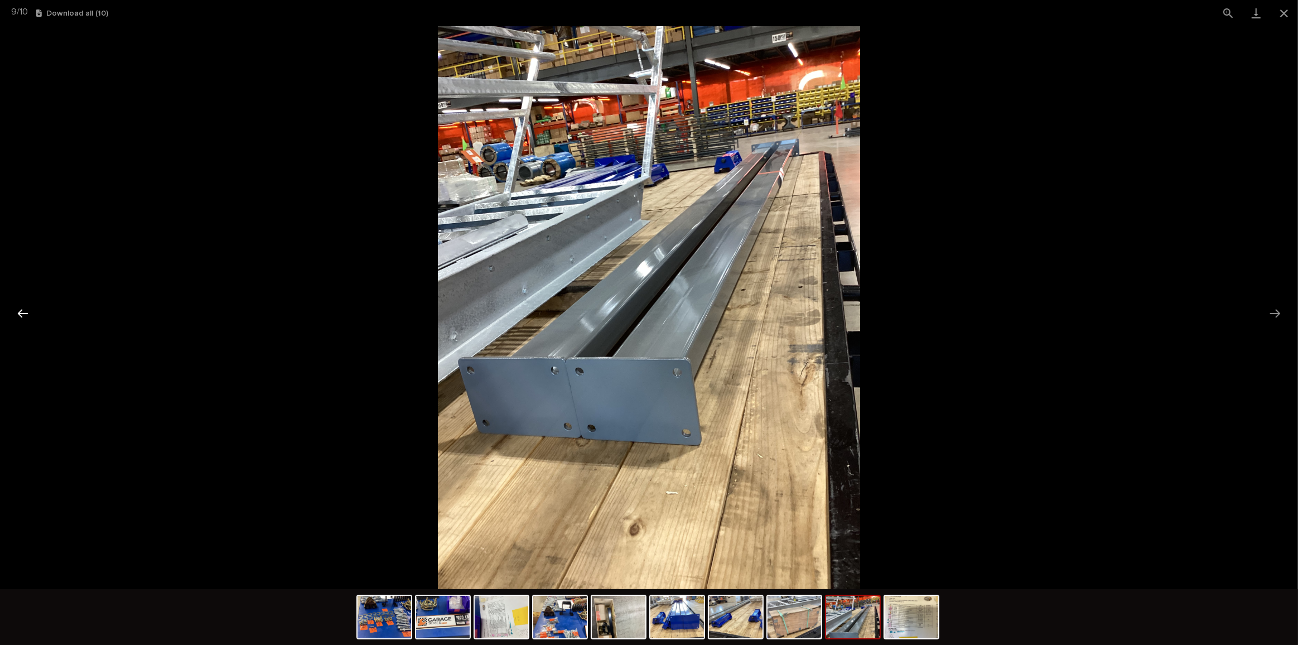
click at [23, 314] on button "Previous slide" at bounding box center [22, 313] width 23 height 22
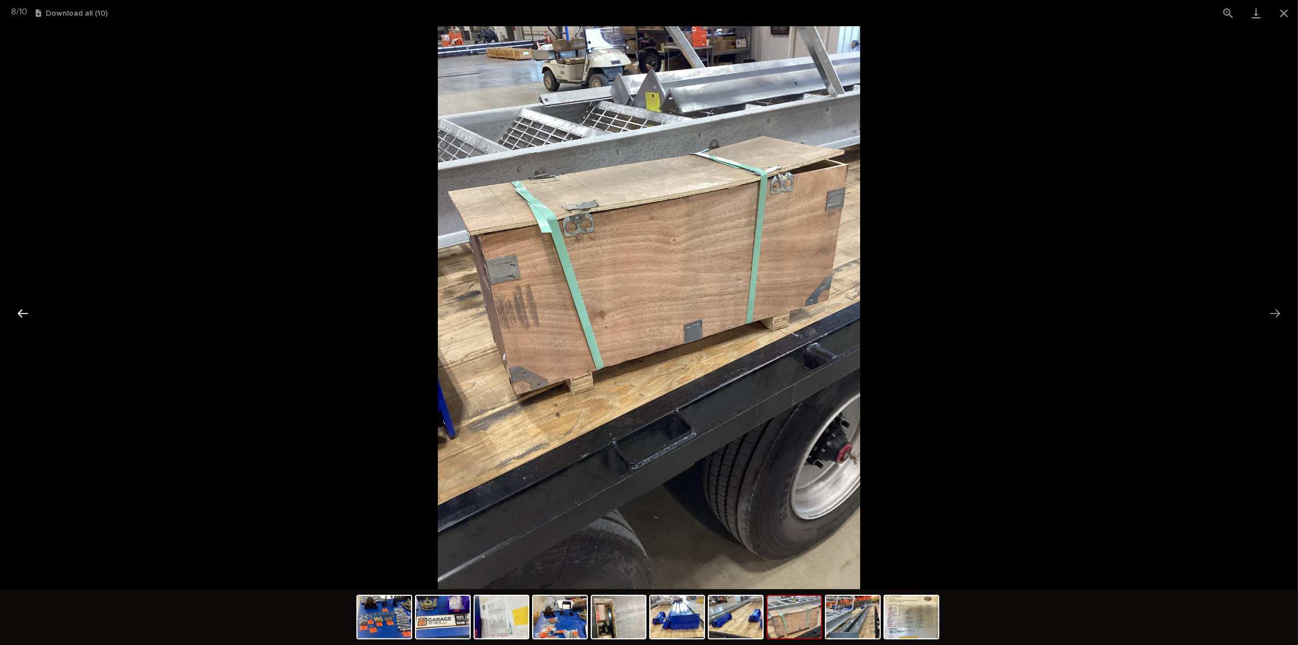
click at [23, 314] on button "Previous slide" at bounding box center [22, 313] width 23 height 22
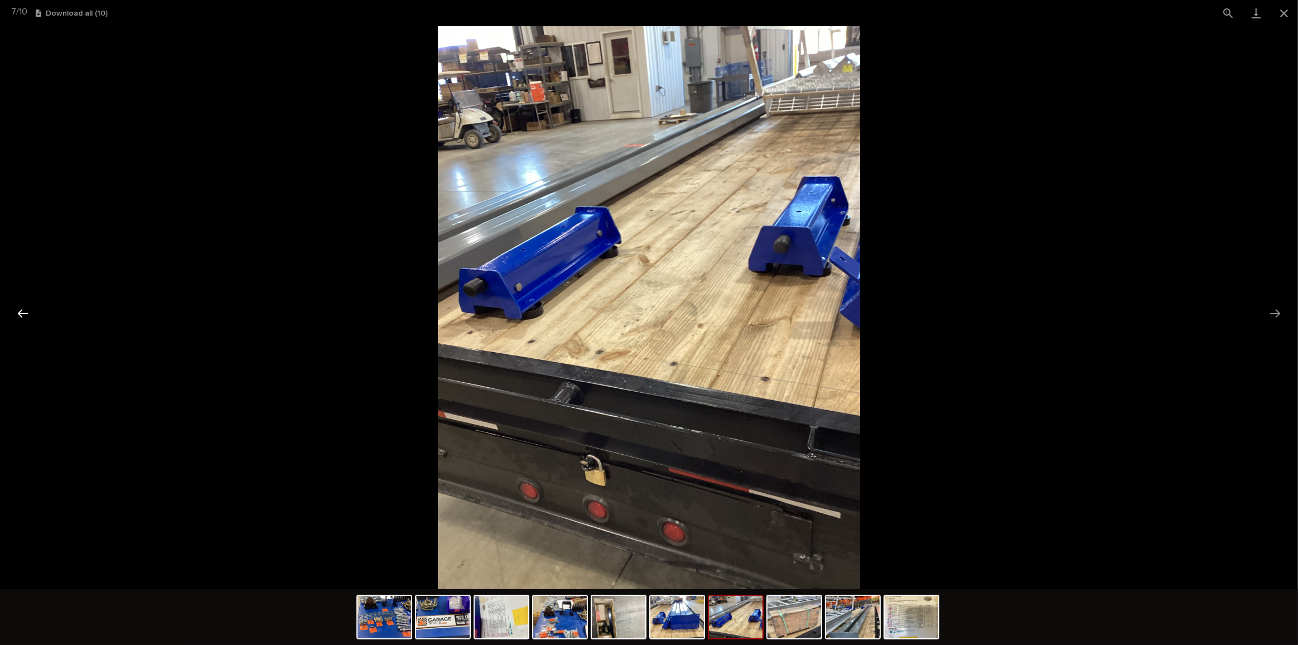
click at [23, 314] on button "Previous slide" at bounding box center [22, 313] width 23 height 22
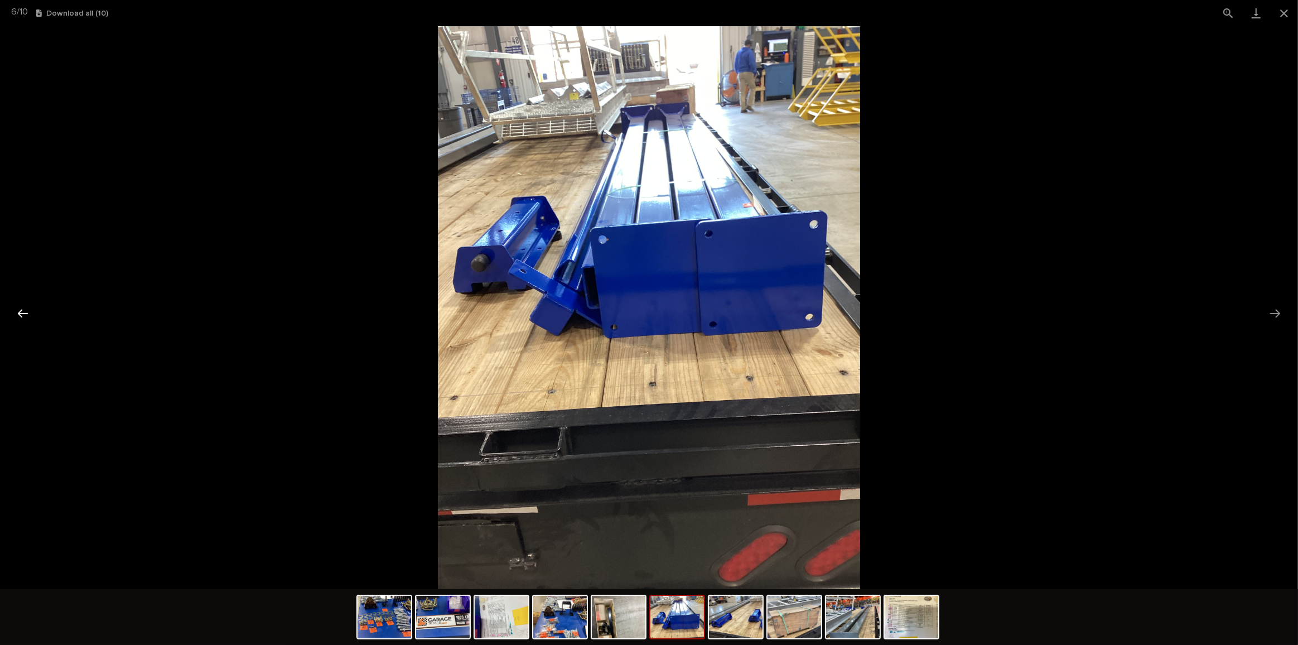
click at [23, 314] on button "Previous slide" at bounding box center [22, 313] width 23 height 22
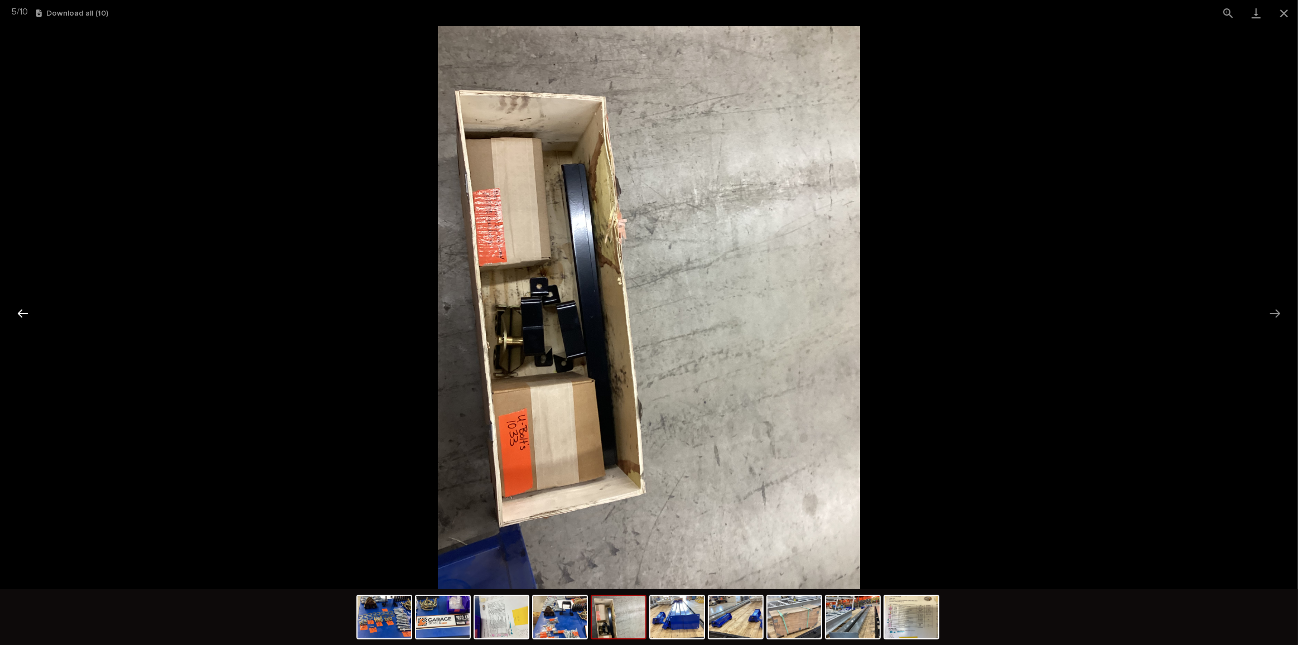
click at [23, 314] on button "Previous slide" at bounding box center [22, 313] width 23 height 22
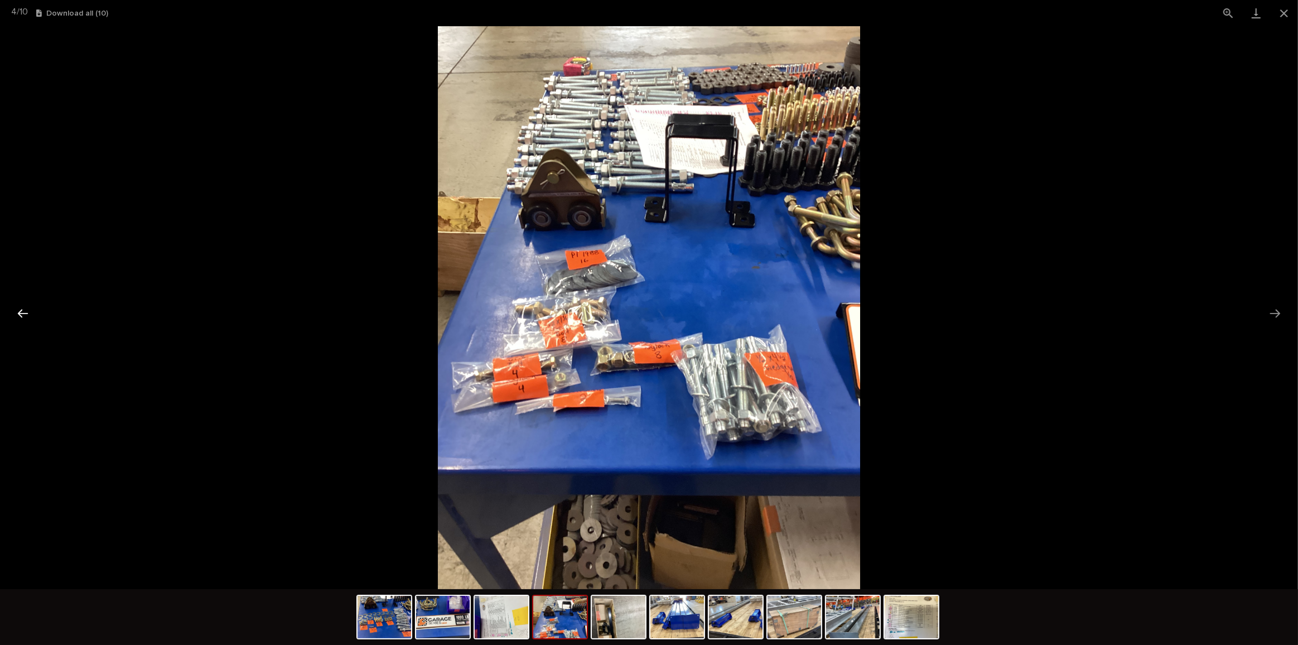
click at [23, 314] on button "Previous slide" at bounding box center [22, 313] width 23 height 22
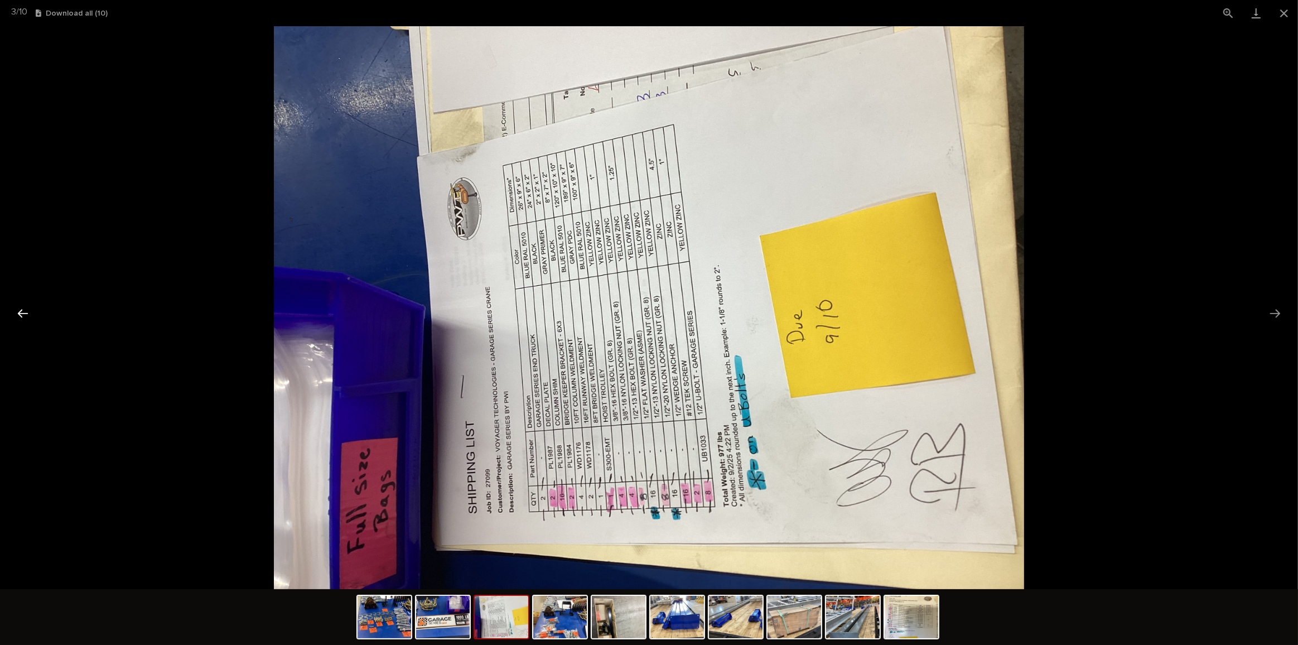
click at [27, 314] on button "Previous slide" at bounding box center [22, 313] width 23 height 22
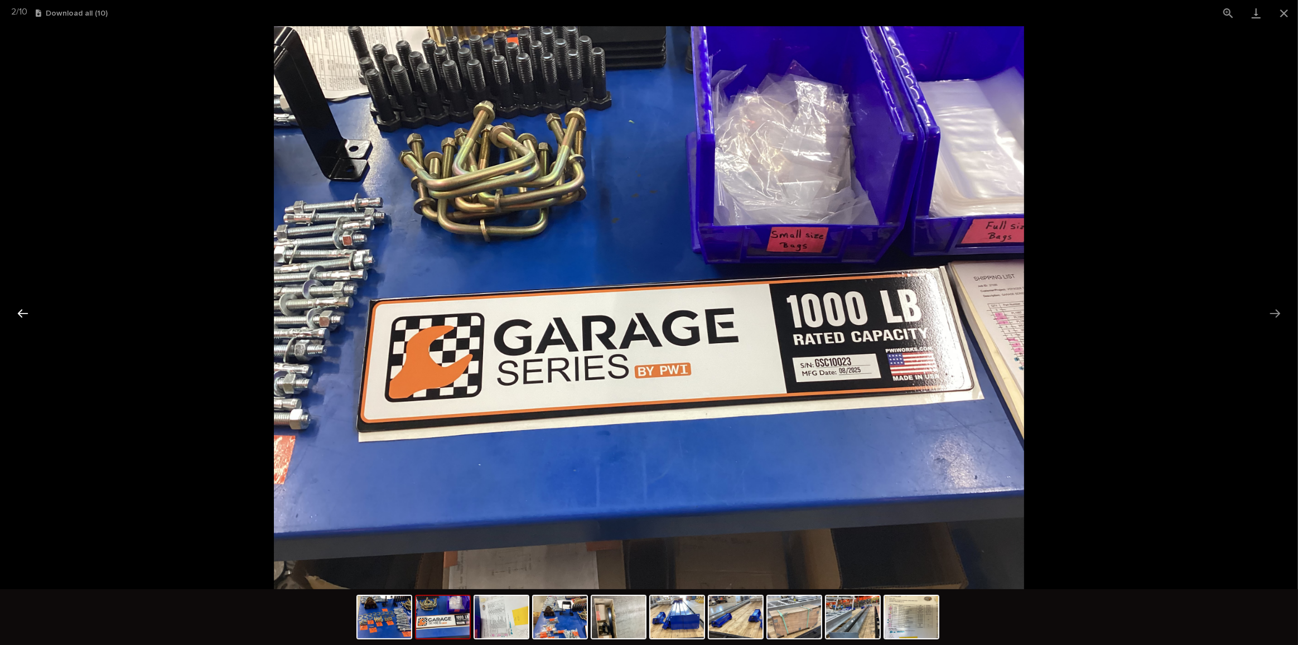
click at [27, 314] on button "Previous slide" at bounding box center [22, 313] width 23 height 22
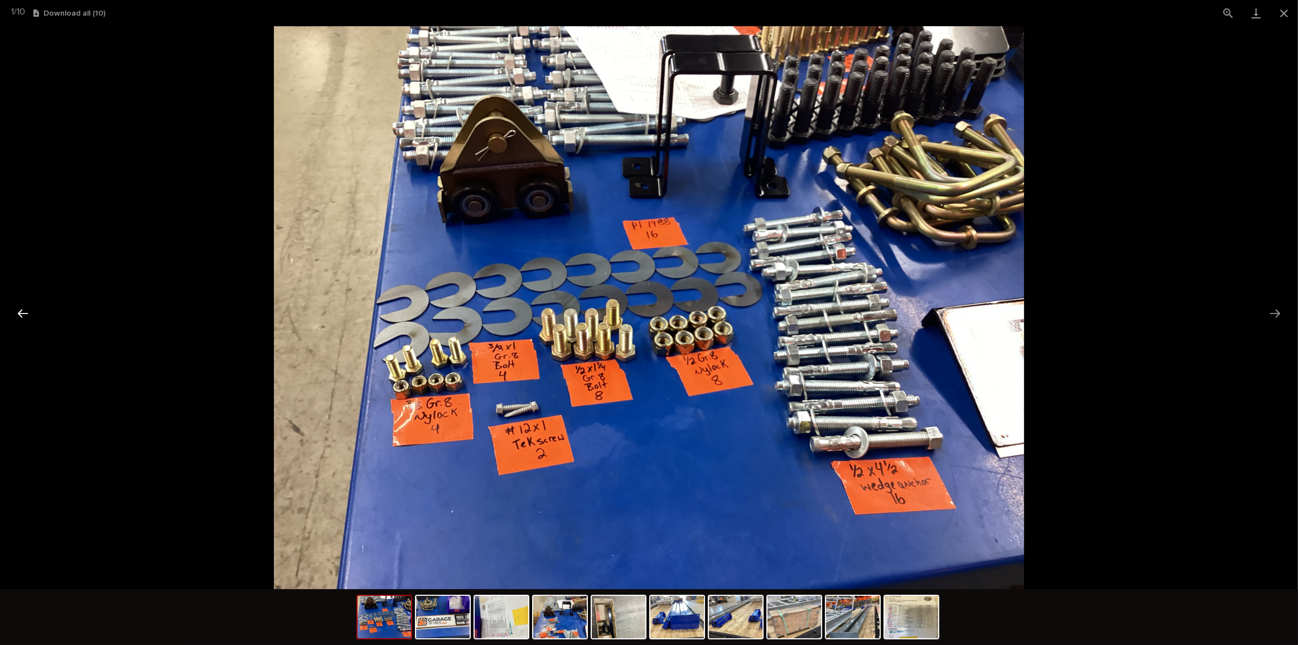
click at [27, 314] on button "Previous slide" at bounding box center [22, 313] width 23 height 22
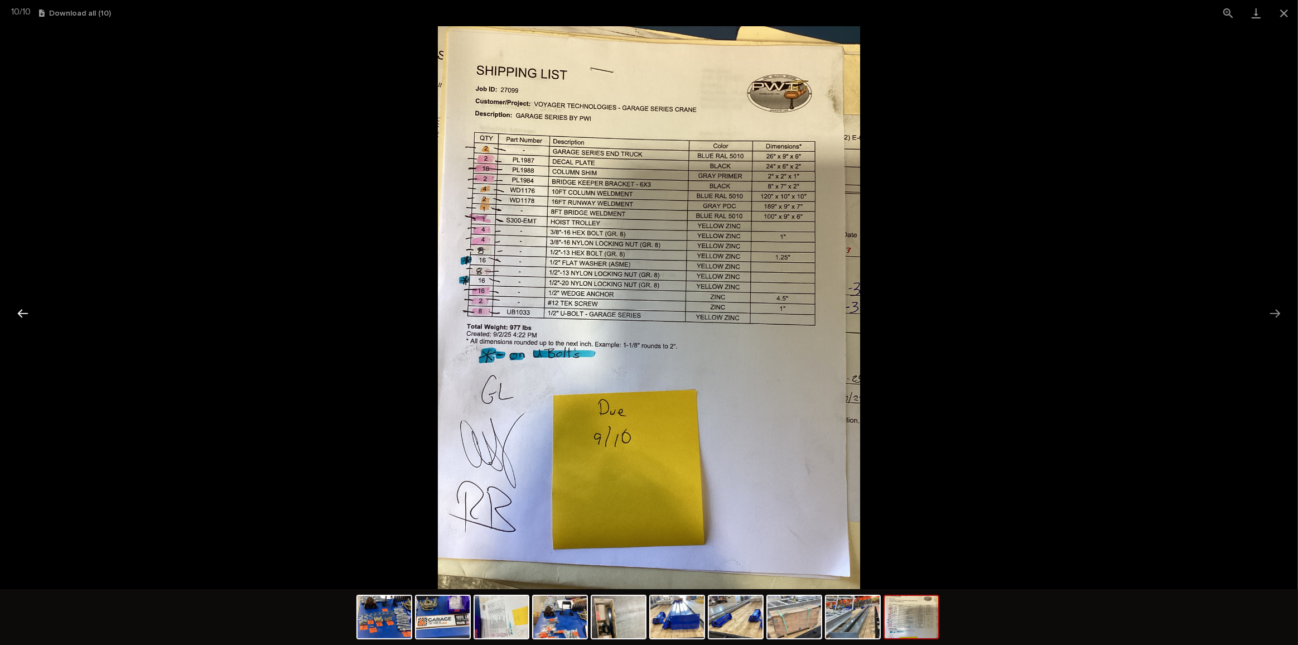
click at [27, 314] on button "Previous slide" at bounding box center [22, 313] width 23 height 22
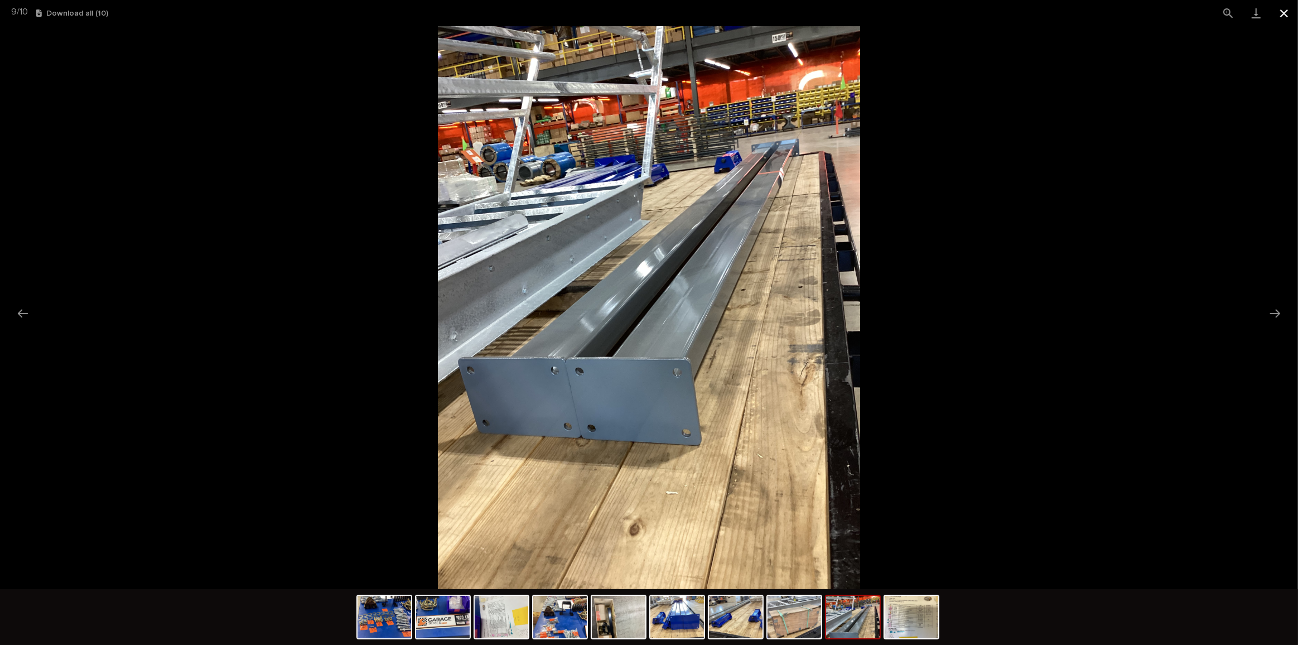
click at [1288, 14] on button "Close gallery" at bounding box center [1284, 13] width 28 height 26
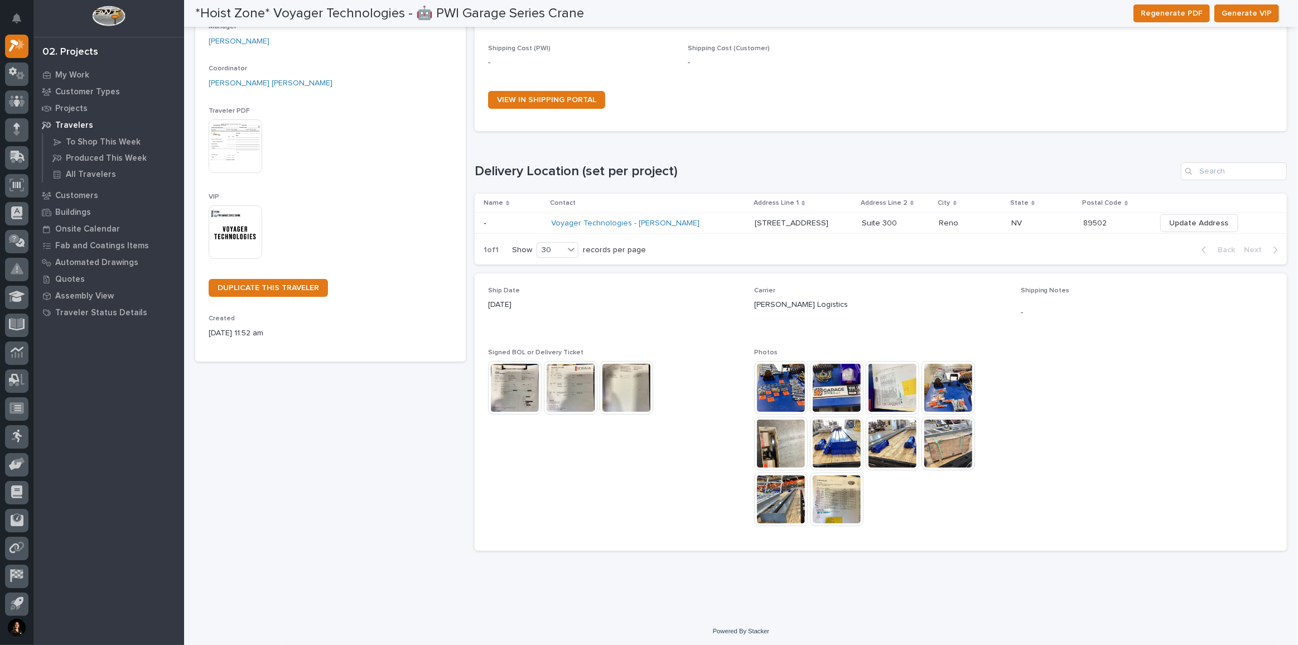
scroll to position [163, 0]
click at [578, 387] on img at bounding box center [571, 387] width 54 height 54
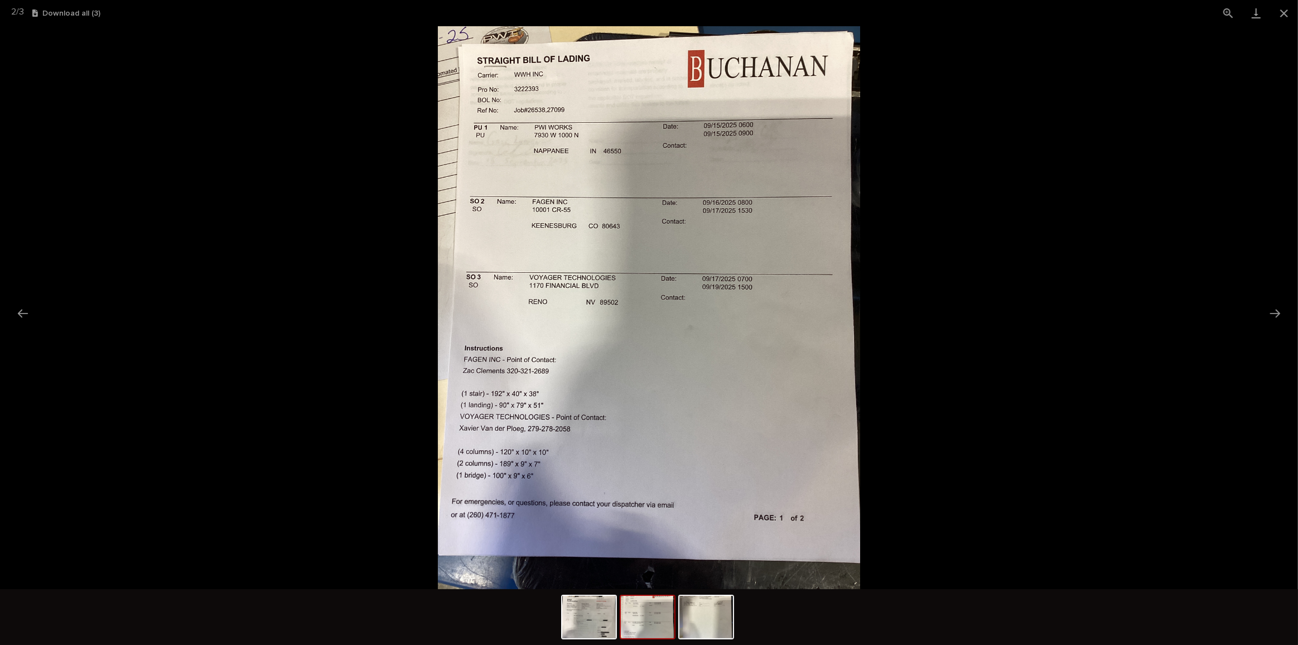
click at [1092, 351] on picture at bounding box center [649, 307] width 1298 height 563
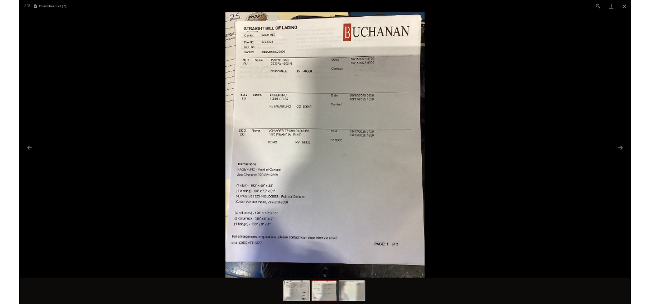
scroll to position [0, 0]
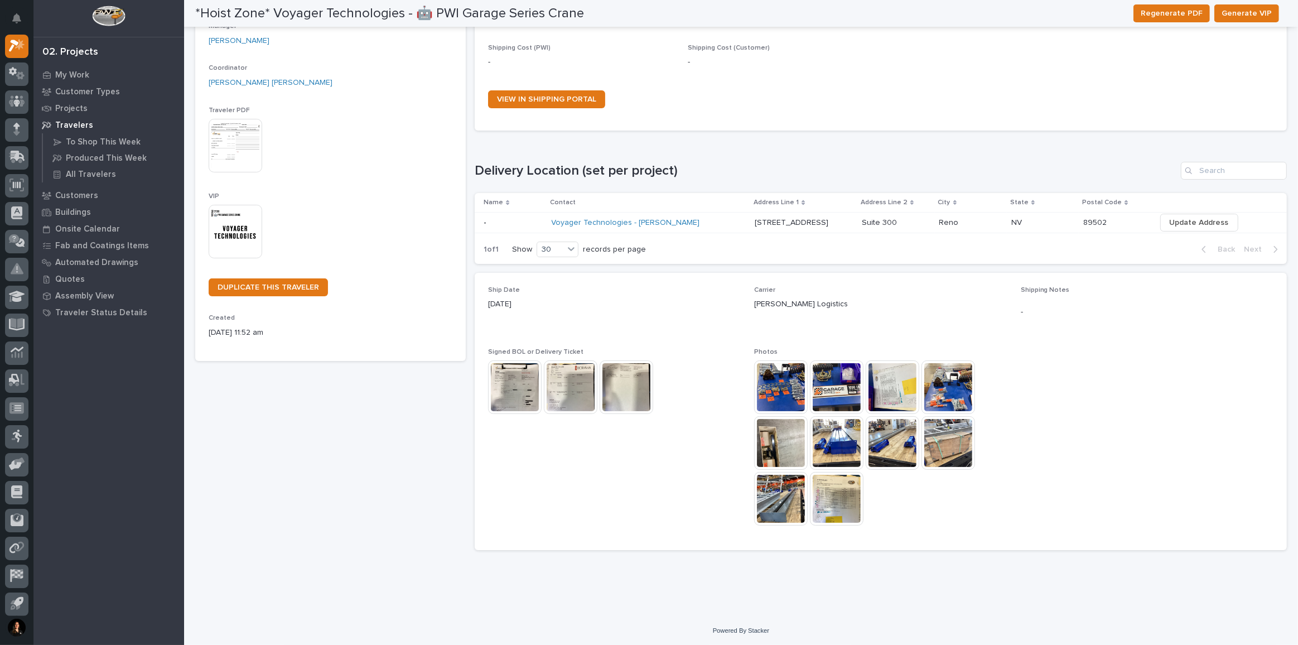
click at [505, 385] on img at bounding box center [515, 387] width 54 height 54
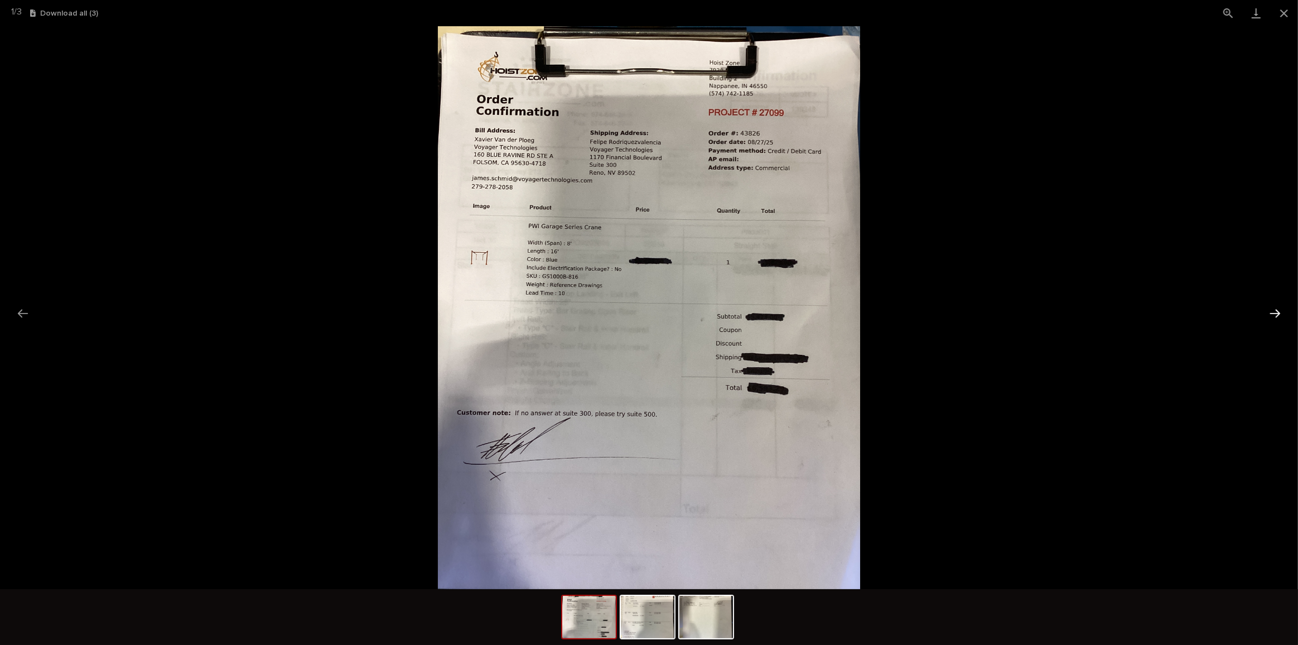
click at [1275, 313] on button "Next slide" at bounding box center [1274, 313] width 23 height 22
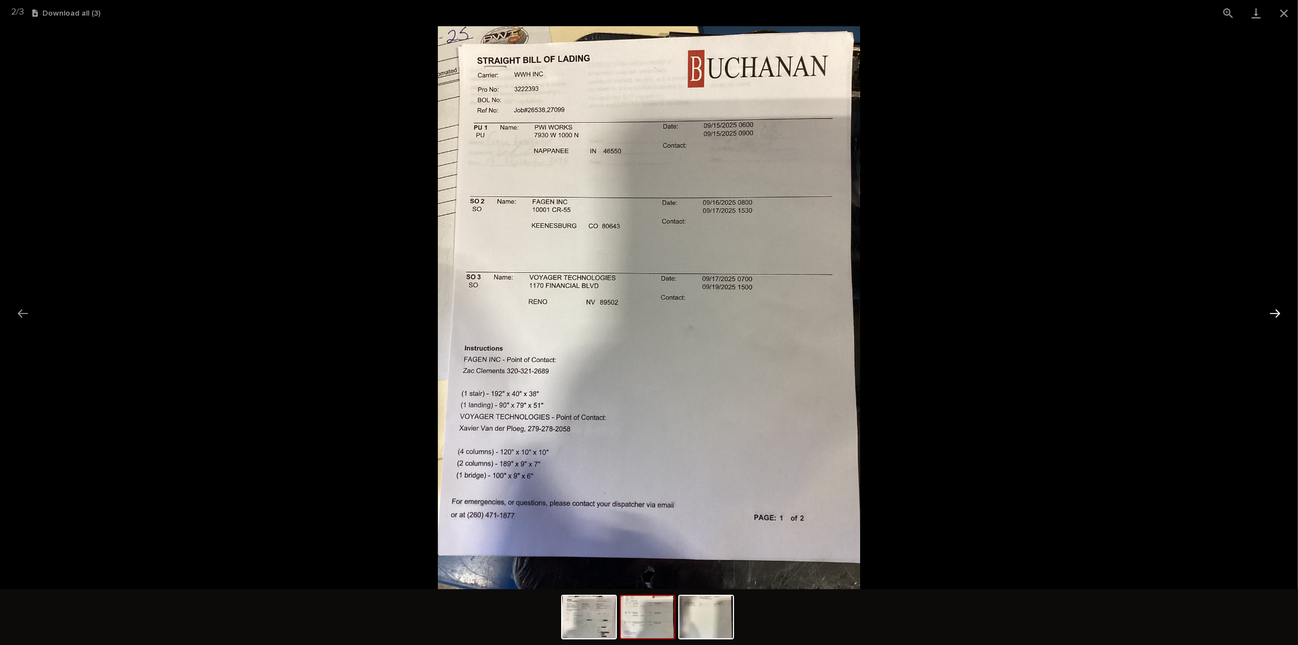
click at [1273, 307] on button "Next slide" at bounding box center [1274, 313] width 23 height 22
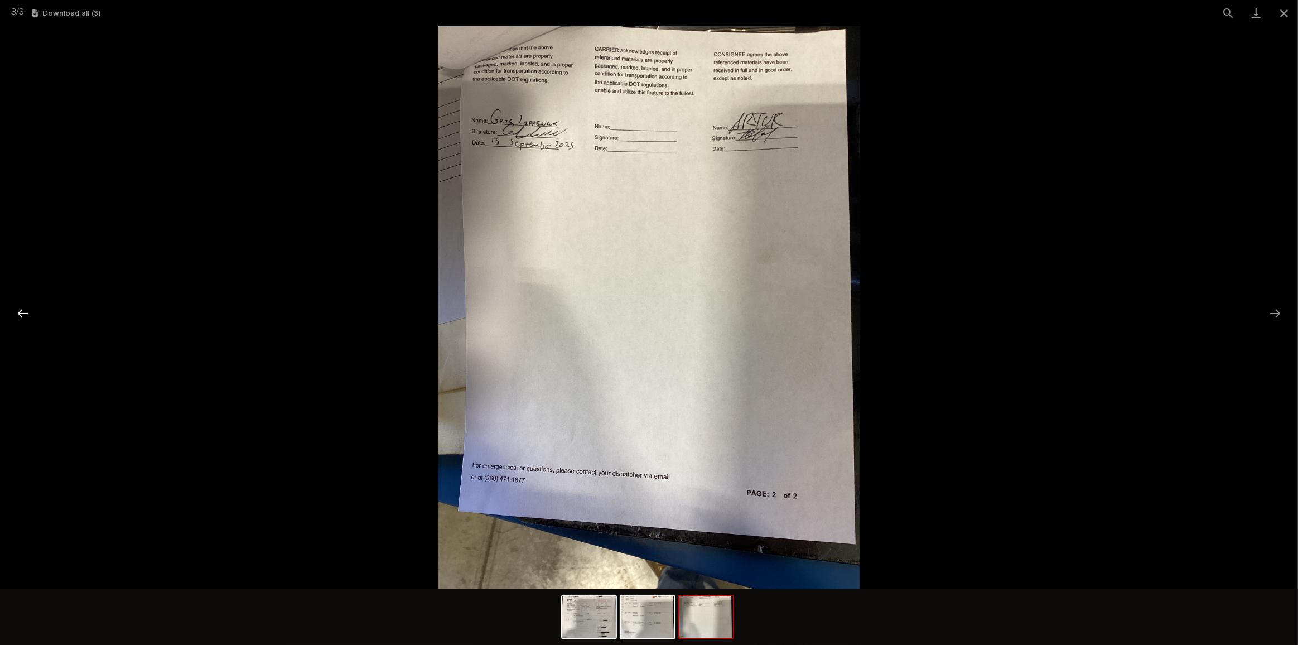
click at [28, 318] on button "Previous slide" at bounding box center [22, 313] width 23 height 22
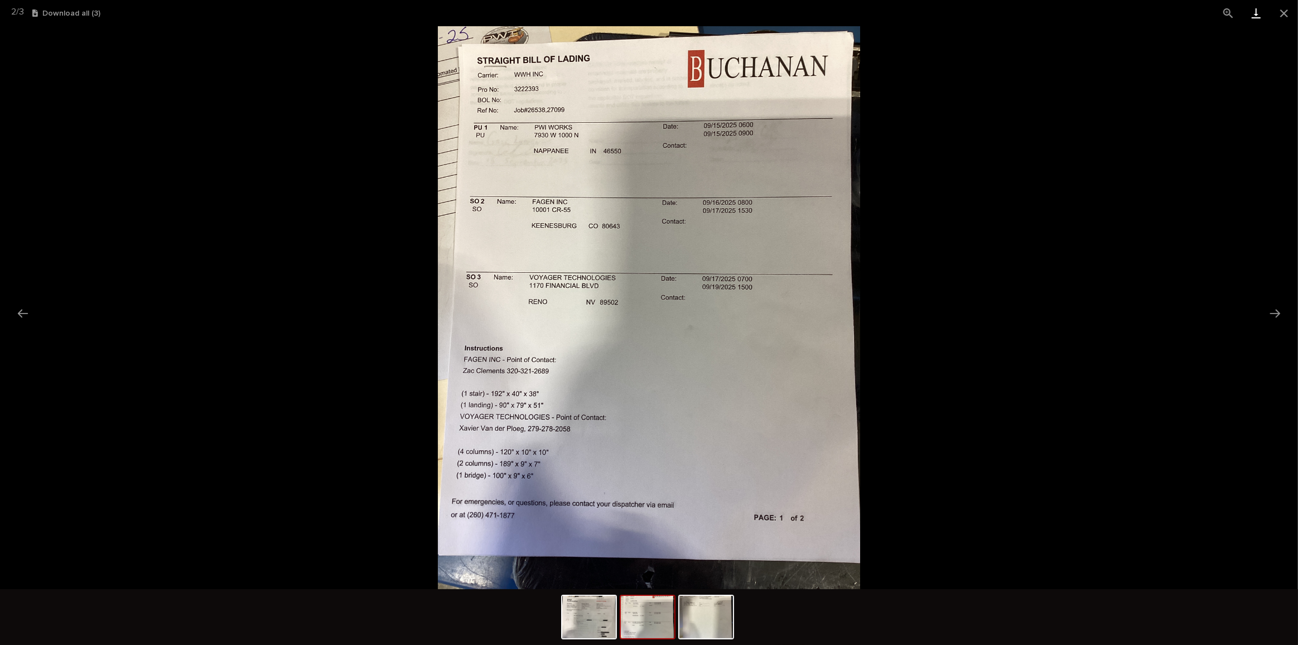
click at [1254, 12] on link "Download" at bounding box center [1256, 13] width 28 height 26
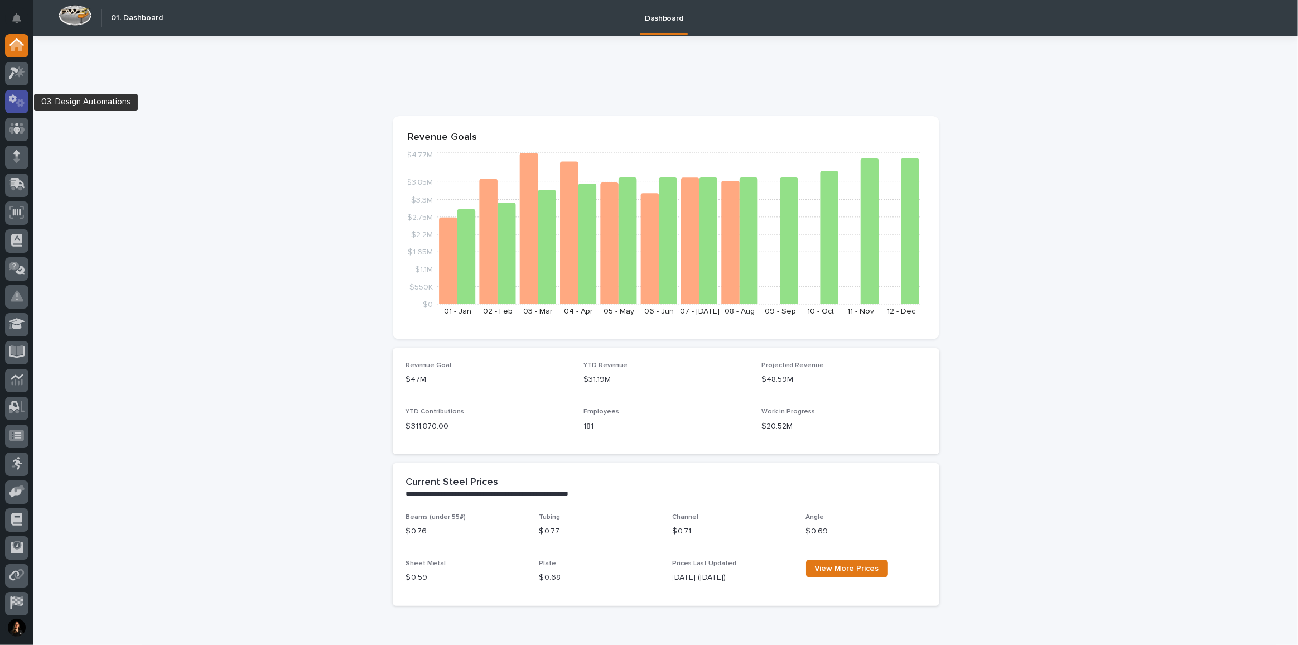
click at [23, 91] on div at bounding box center [16, 101] width 23 height 23
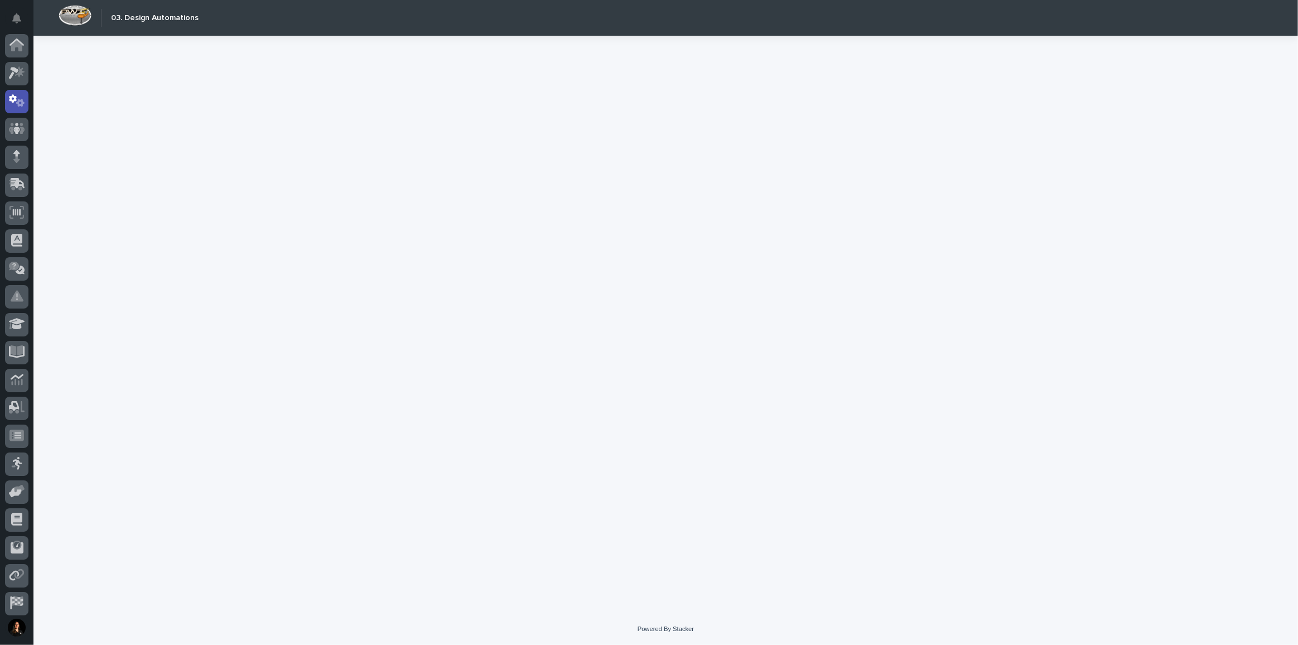
scroll to position [55, 0]
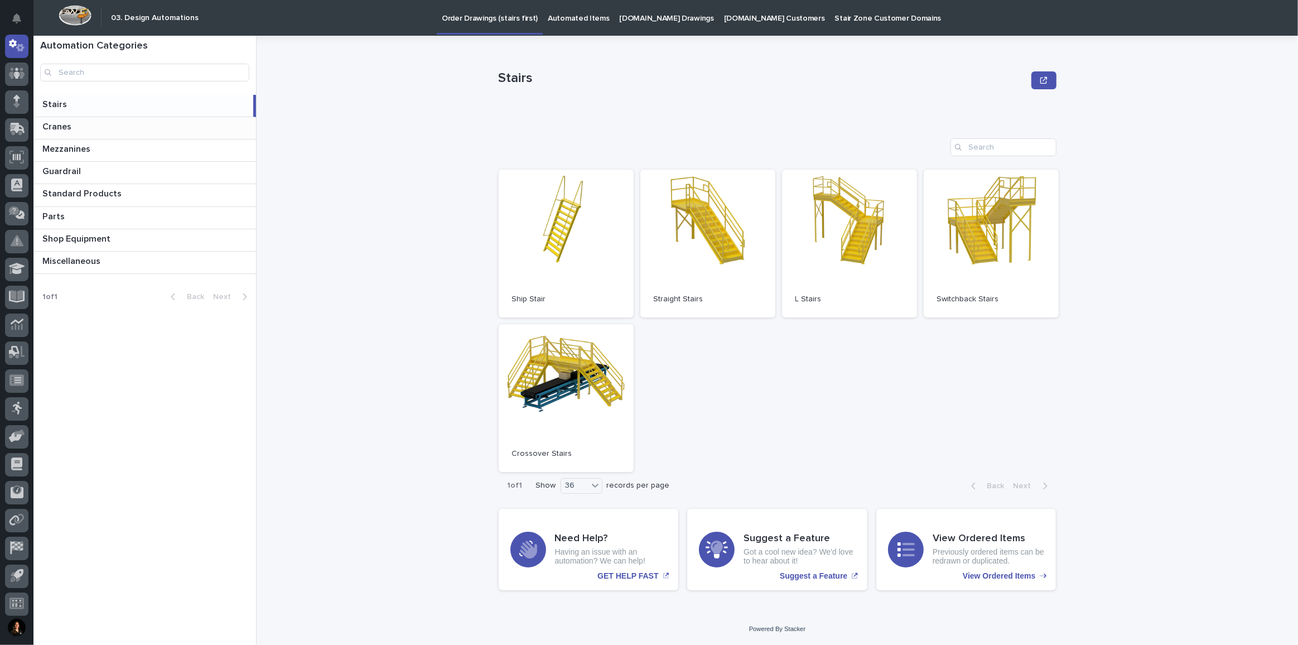
click at [90, 130] on p at bounding box center [146, 127] width 209 height 11
